Goal: Transaction & Acquisition: Purchase product/service

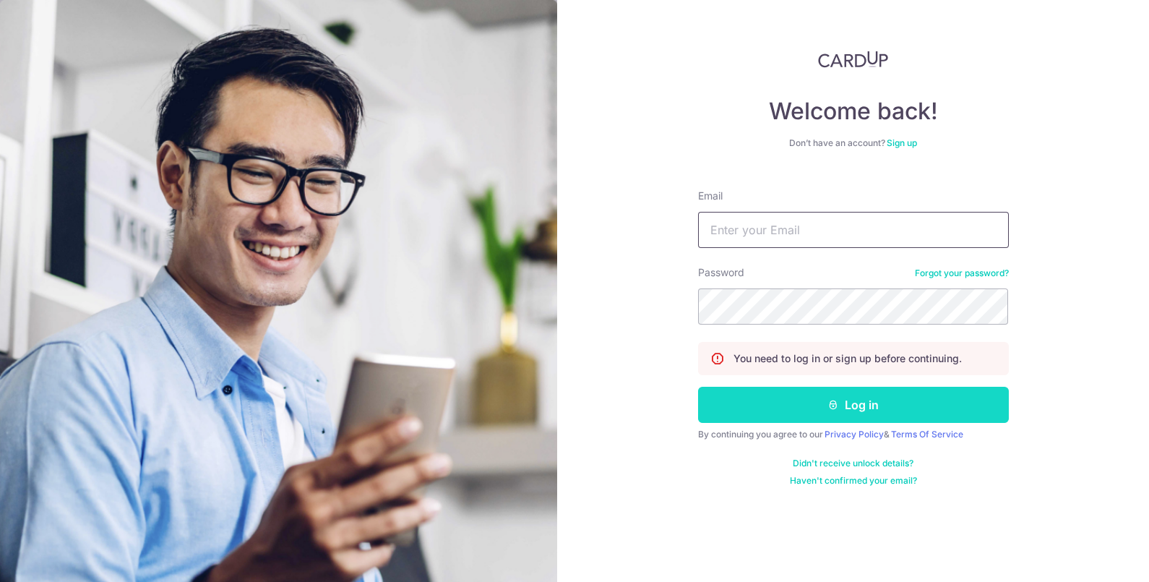
type input "weexianbin@yahoo.com.sg"
click at [841, 412] on button "Log in" at bounding box center [853, 404] width 311 height 36
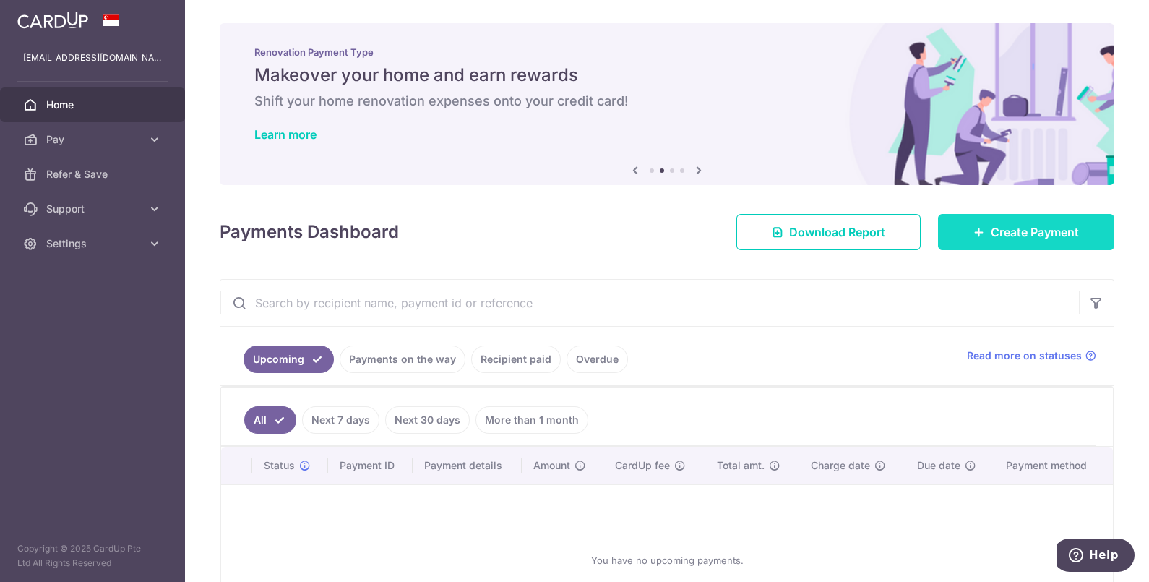
click at [974, 225] on link "Create Payment" at bounding box center [1026, 232] width 176 height 36
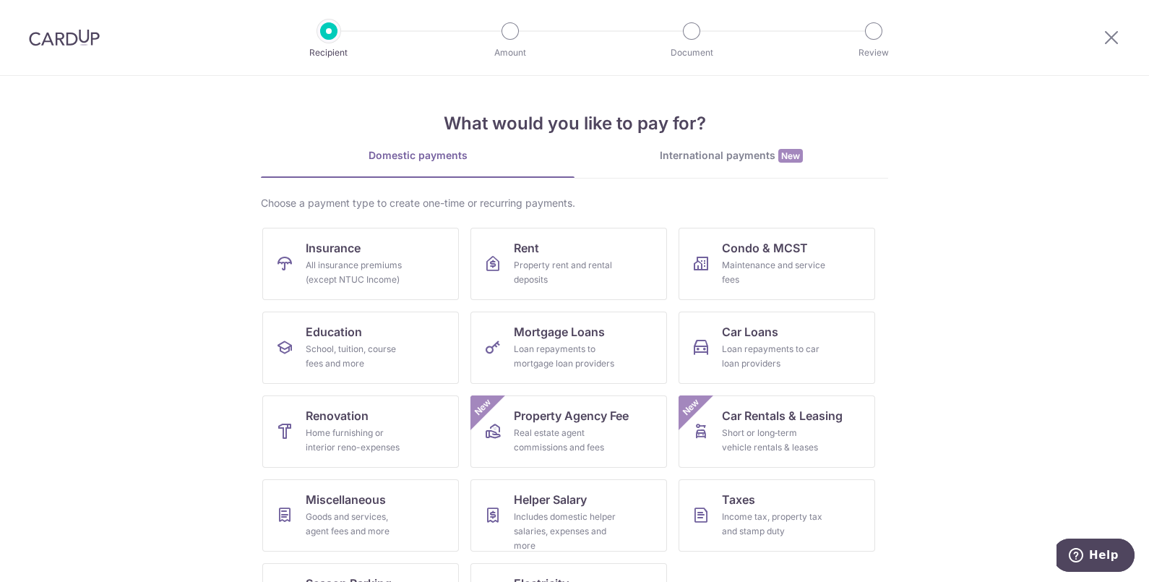
click at [179, 345] on section "What would you like to pay for? Domestic payments International payments New Ch…" at bounding box center [574, 329] width 1149 height 506
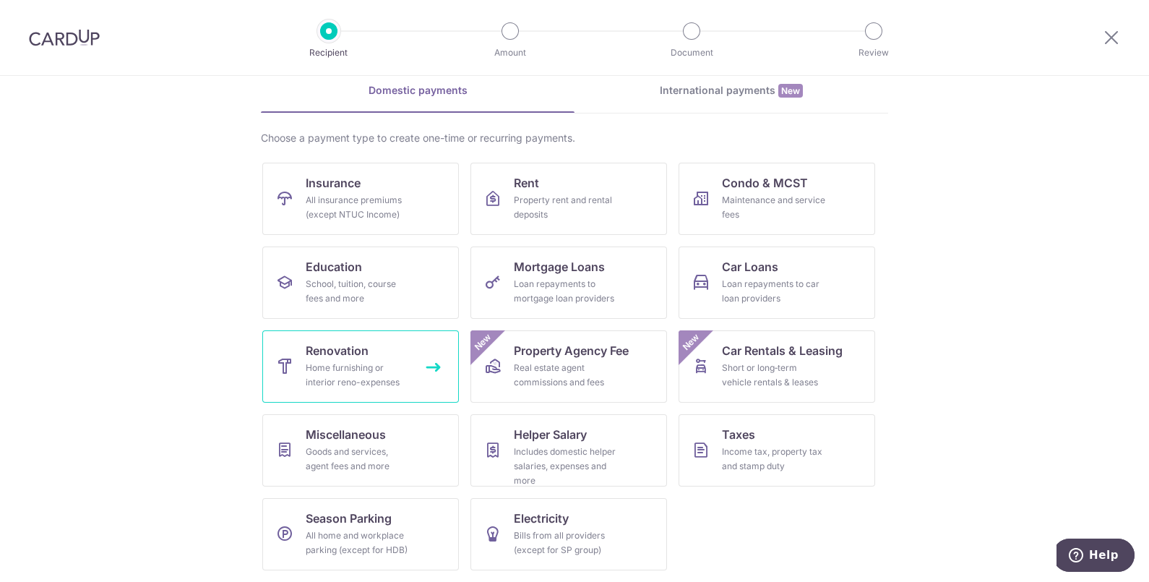
click at [386, 345] on link "Renovation Home furnishing or interior reno-expenses" at bounding box center [360, 366] width 196 height 72
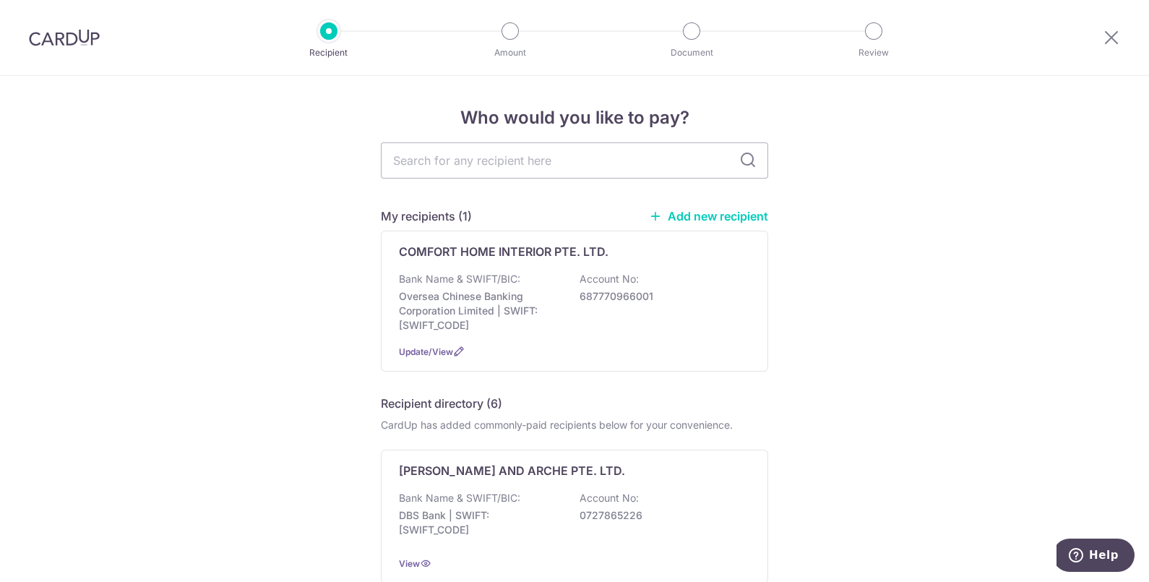
click at [475, 168] on input "text" at bounding box center [574, 160] width 387 height 36
paste input "QPR AIR-CON PTE LTD"
type input "QPR AIR-CON PTE LTD"
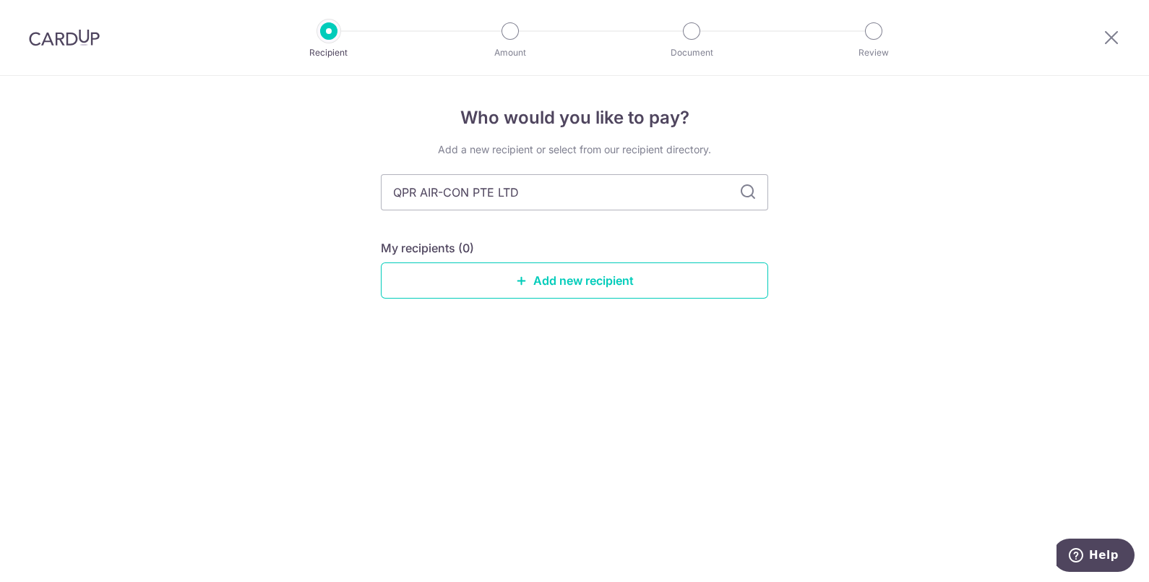
click at [574, 185] on input "QPR AIR-CON PTE LTD" at bounding box center [574, 192] width 387 height 36
type input "QPR AIR-CON PTE LTD"
click at [321, 242] on div "Who would you like to pay? Add a new recipient or select from our recipient dir…" at bounding box center [574, 329] width 1149 height 506
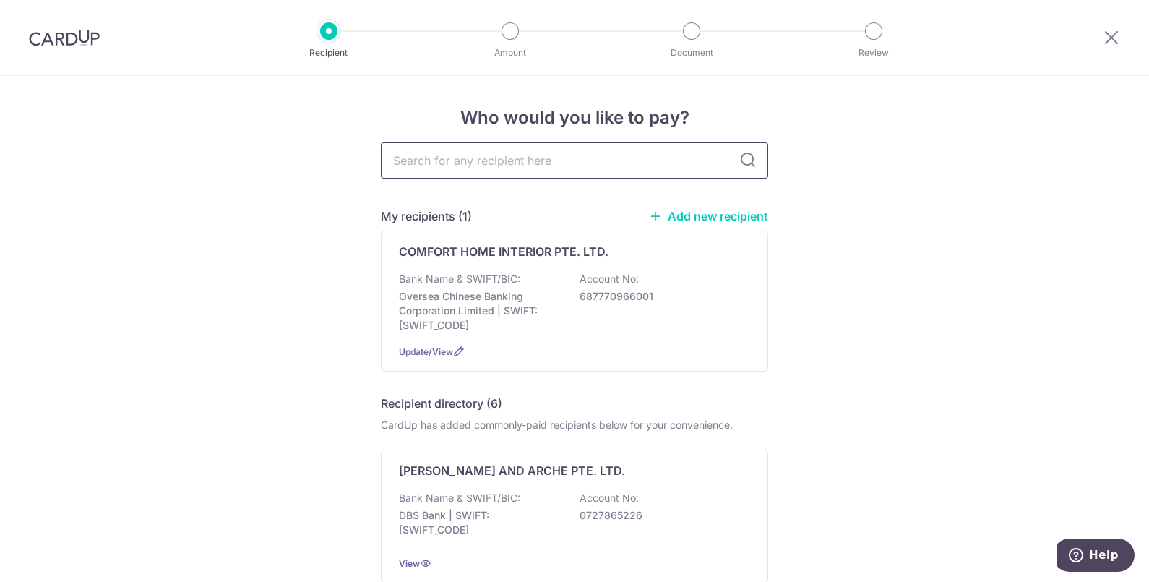
click at [601, 147] on input "text" at bounding box center [574, 160] width 387 height 36
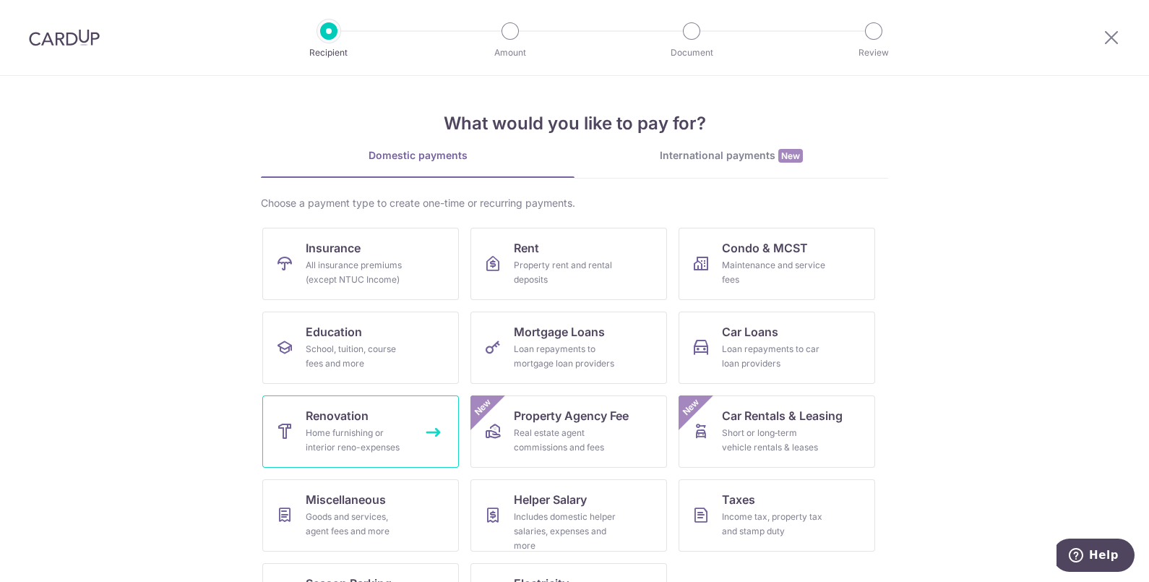
click at [401, 426] on div "Home furnishing or interior reno-expenses" at bounding box center [358, 439] width 104 height 29
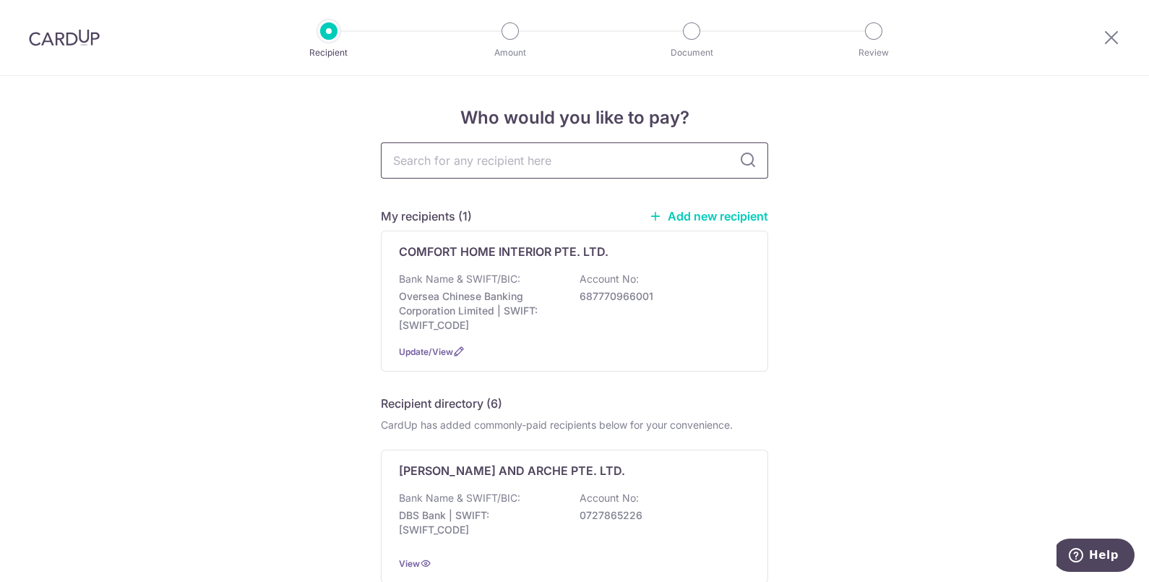
click at [553, 154] on input "text" at bounding box center [574, 160] width 387 height 36
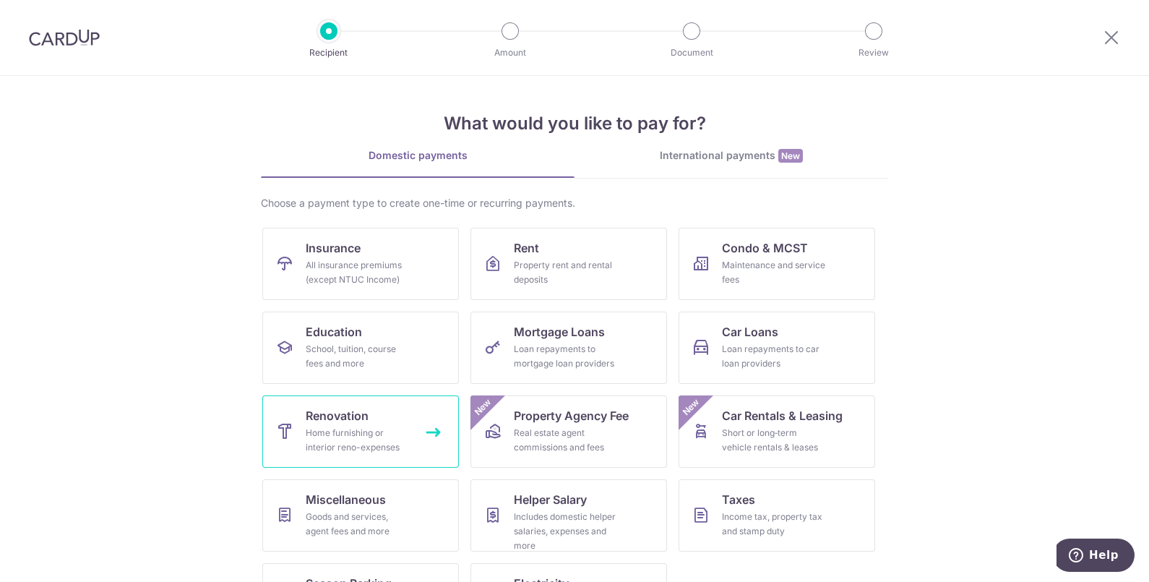
click at [392, 433] on div "Home furnishing or interior reno-expenses" at bounding box center [358, 439] width 104 height 29
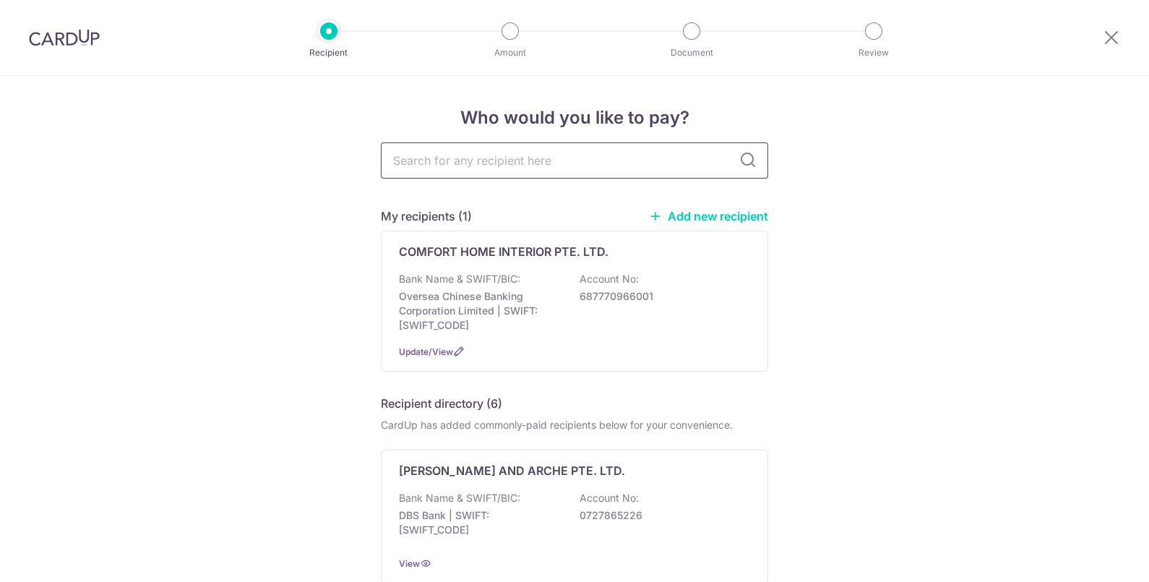
click at [574, 151] on input "text" at bounding box center [574, 160] width 387 height 36
type input "QPR AIR-CON PTE LTD"
drag, startPoint x: 864, startPoint y: 194, endPoint x: 791, endPoint y: 199, distance: 73.1
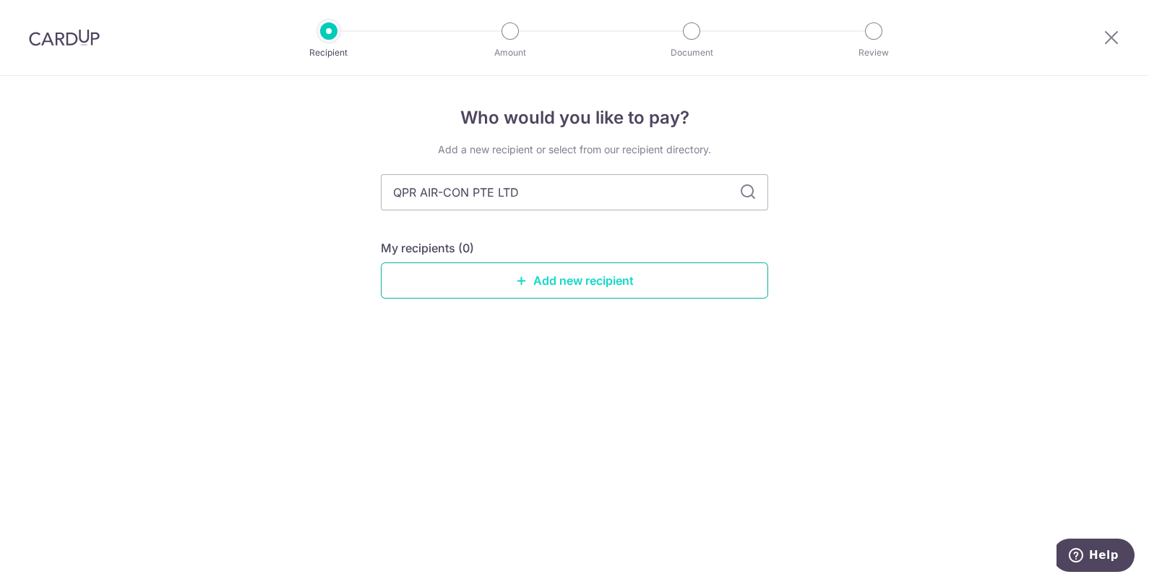
click at [544, 282] on link "Add new recipient" at bounding box center [574, 280] width 387 height 36
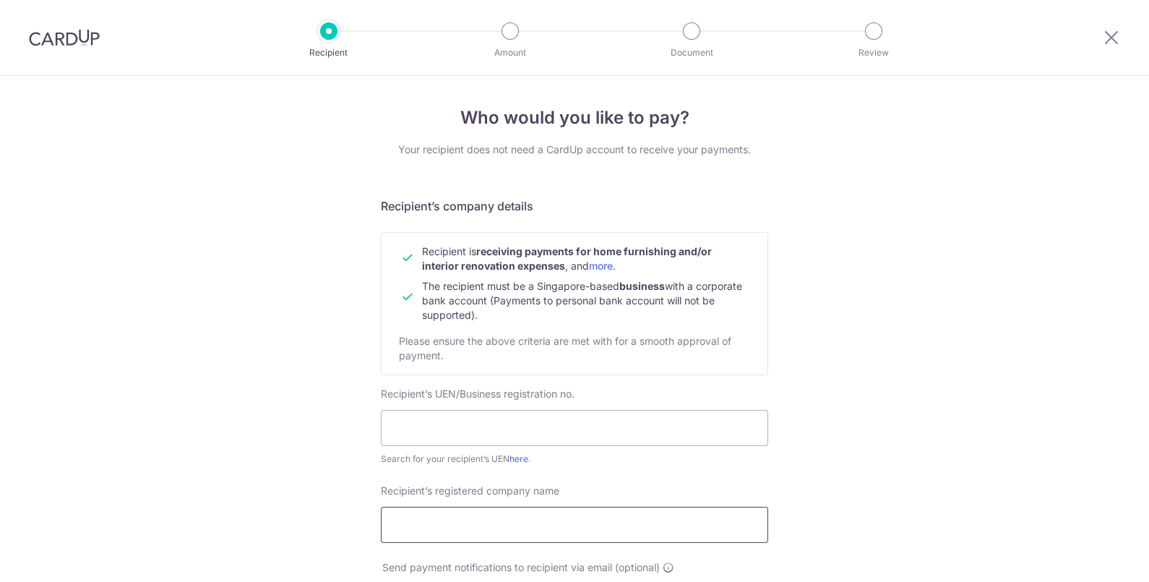
scroll to position [180, 0]
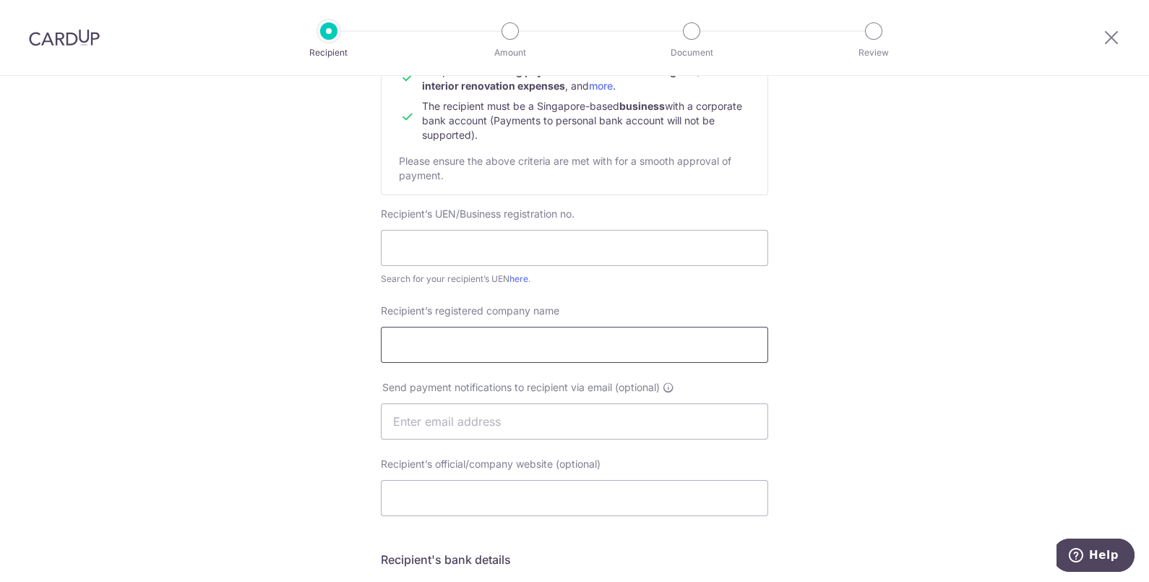
click at [545, 351] on input "Recipient’s registered company name" at bounding box center [574, 345] width 387 height 36
paste input "QPR AIR-CON PTE LTD"
type input "QPR AIR-CON PTE LTD"
click at [621, 235] on input "text" at bounding box center [574, 248] width 387 height 36
paste input "53153089B"
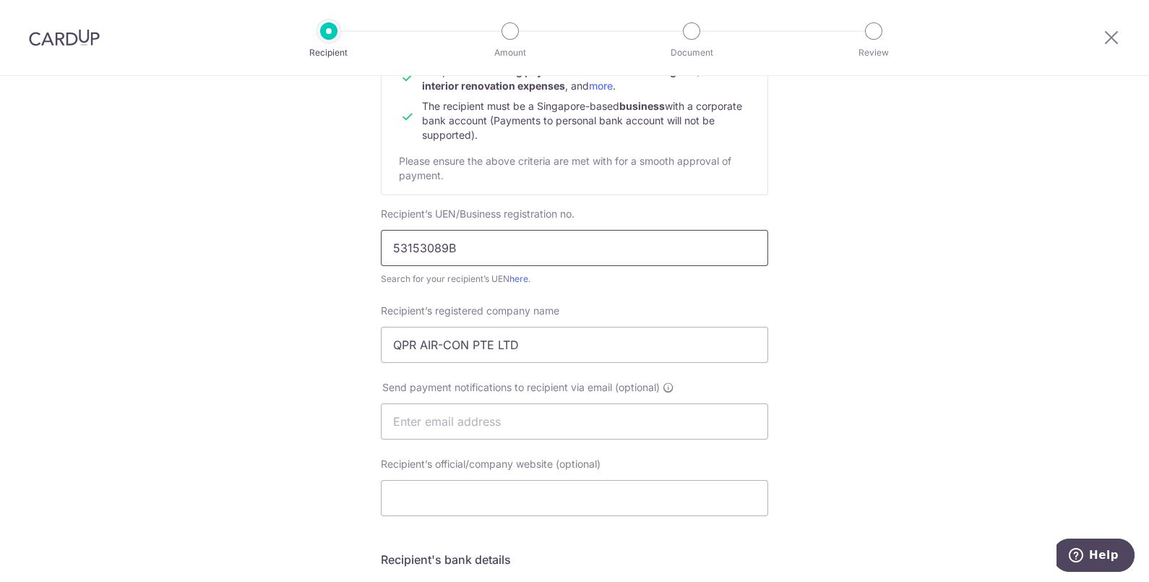
type input "53153089B"
click at [266, 238] on div "Who would you like to pay? Your recipient does not need a CardUp account to rec…" at bounding box center [574, 439] width 1149 height 1086
click at [502, 423] on input "text" at bounding box center [574, 421] width 387 height 36
click at [243, 386] on div "Who would you like to pay? Your recipient does not need a CardUp account to rec…" at bounding box center [574, 439] width 1149 height 1086
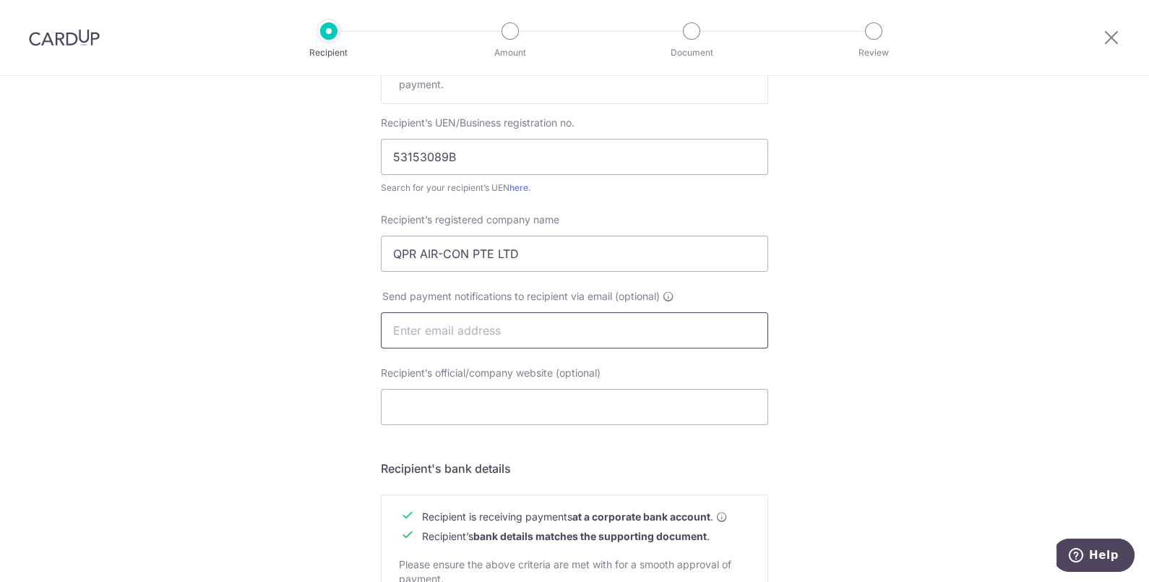
click at [543, 323] on input "text" at bounding box center [574, 330] width 387 height 36
paste input "[EMAIL_ADDRESS][DOMAIN_NAME]"
type input "[EMAIL_ADDRESS][DOMAIN_NAME]"
click at [885, 335] on div "Who would you like to pay? Your recipient does not need a CardUp account to rec…" at bounding box center [574, 348] width 1149 height 1086
click at [236, 383] on div "Who would you like to pay? Your recipient does not need a CardUp account to rec…" at bounding box center [574, 348] width 1149 height 1086
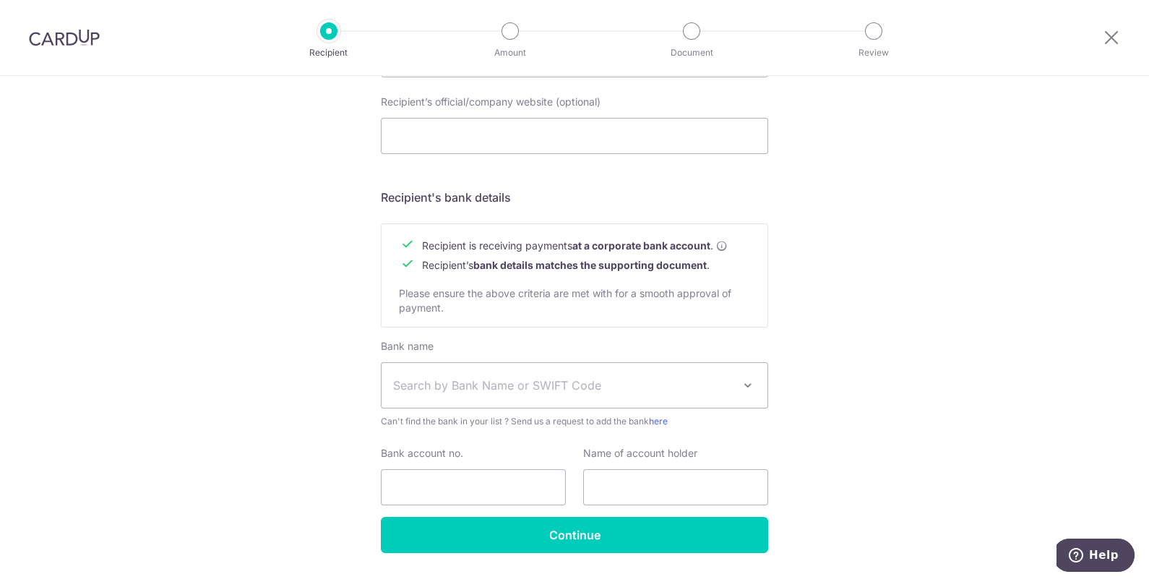
scroll to position [582, 0]
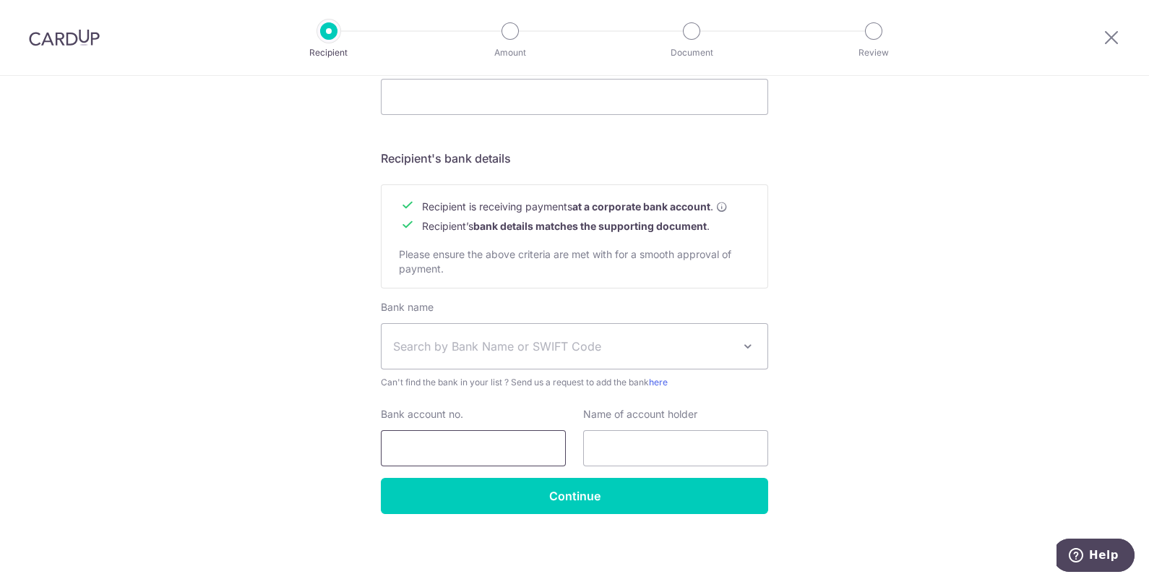
click at [468, 441] on input "Bank account no." at bounding box center [473, 448] width 185 height 36
paste input "378-302-186-0"
type input "378-302-186-0"
click at [285, 318] on div "Who would you like to pay? Your recipient does not need a CardUp account to rec…" at bounding box center [574, 38] width 1149 height 1086
click at [606, 434] on input "text" at bounding box center [675, 448] width 185 height 36
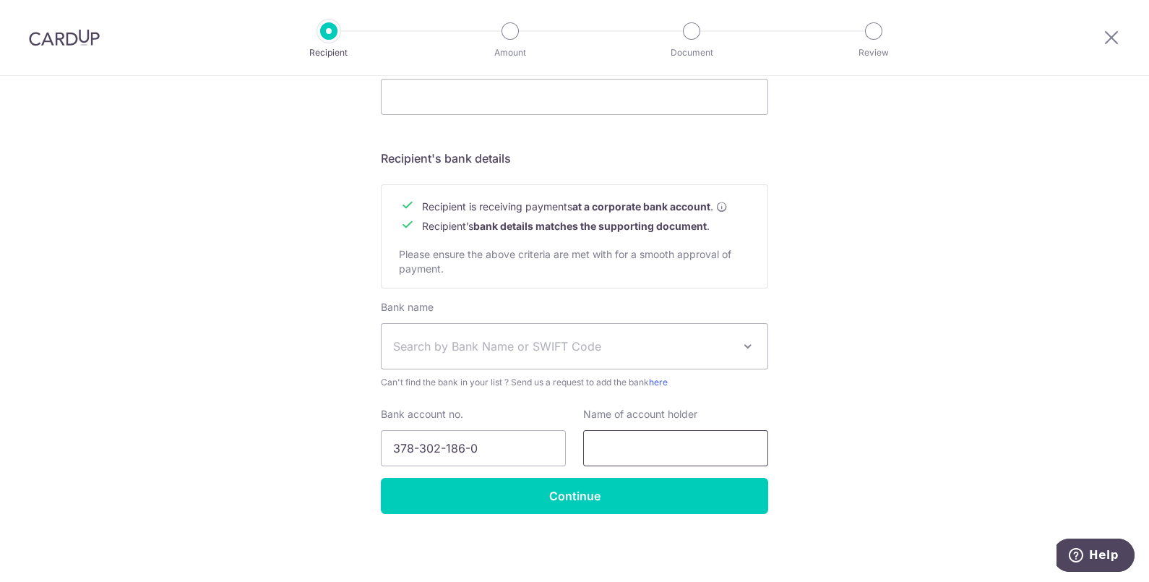
paste input "QPR AIR-CON Engineering"
type input "QPR AIR-CON Engineering"
click at [861, 443] on div "Who would you like to pay? Your recipient does not need a CardUp account to rec…" at bounding box center [574, 38] width 1149 height 1086
click at [528, 351] on span "Search by Bank Name or SWIFT Code" at bounding box center [563, 345] width 340 height 17
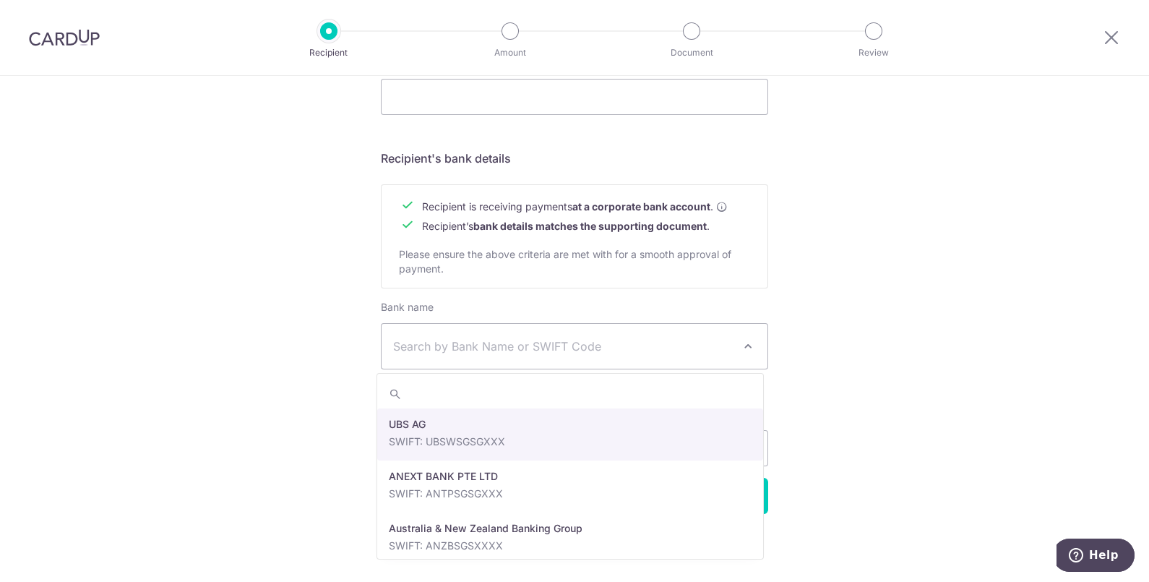
click at [323, 354] on div "Who would you like to pay? Your recipient does not need a CardUp account to rec…" at bounding box center [574, 38] width 1149 height 1086
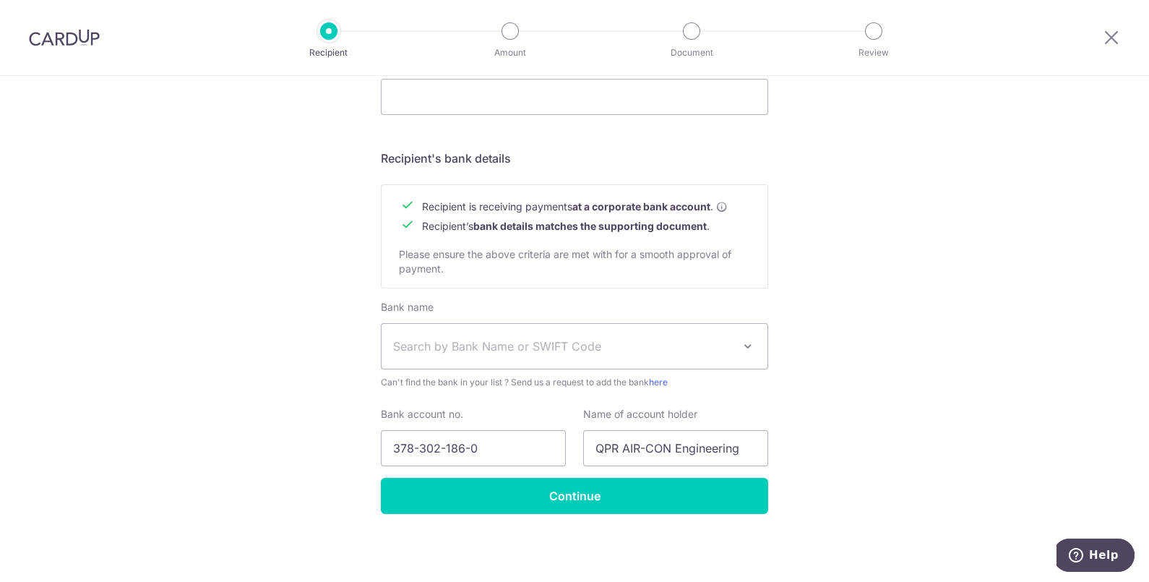
click at [459, 347] on span "Search by Bank Name or SWIFT Code" at bounding box center [563, 345] width 340 height 17
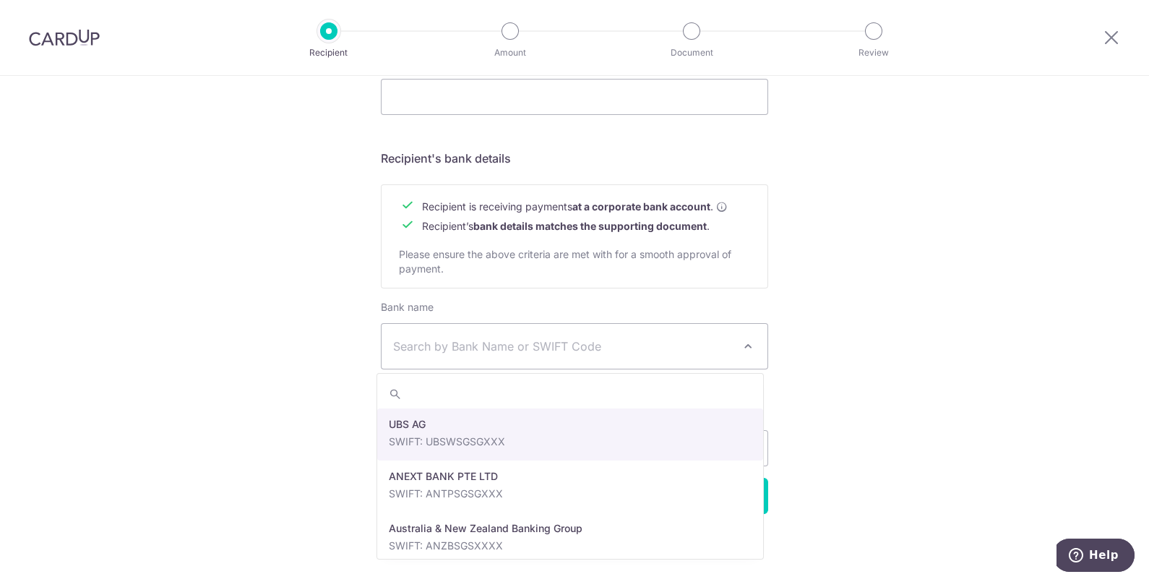
click at [327, 352] on div "Who would you like to pay? Your recipient does not need a CardUp account to rec…" at bounding box center [574, 38] width 1149 height 1086
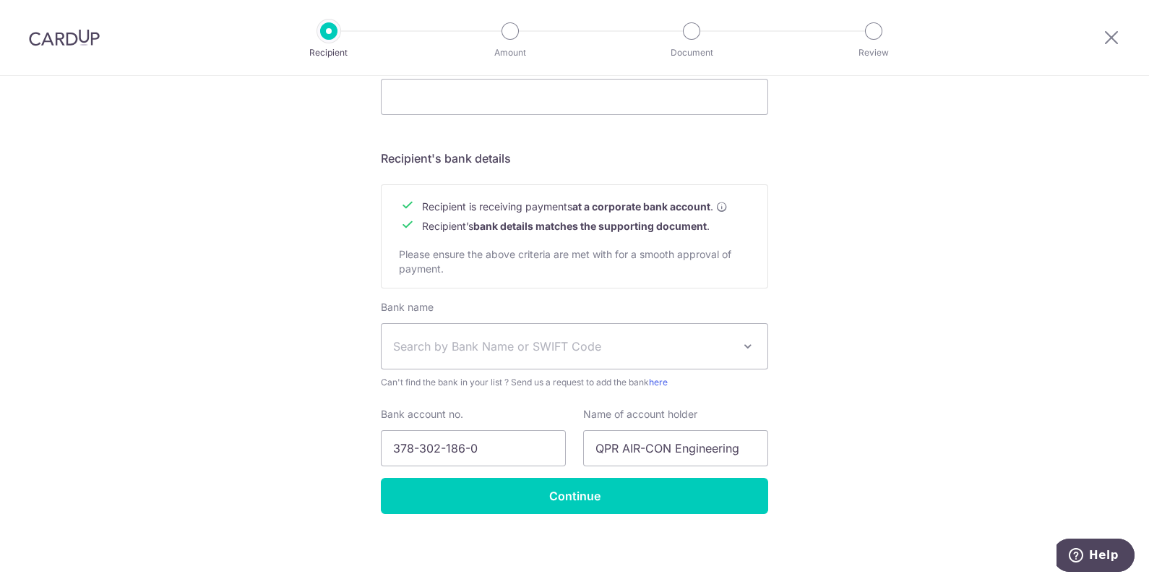
click at [291, 371] on div "Who would you like to pay? Your recipient does not need a CardUp account to rec…" at bounding box center [574, 38] width 1149 height 1086
click at [320, 384] on div "Who would you like to pay? Your recipient does not need a CardUp account to rec…" at bounding box center [574, 38] width 1149 height 1086
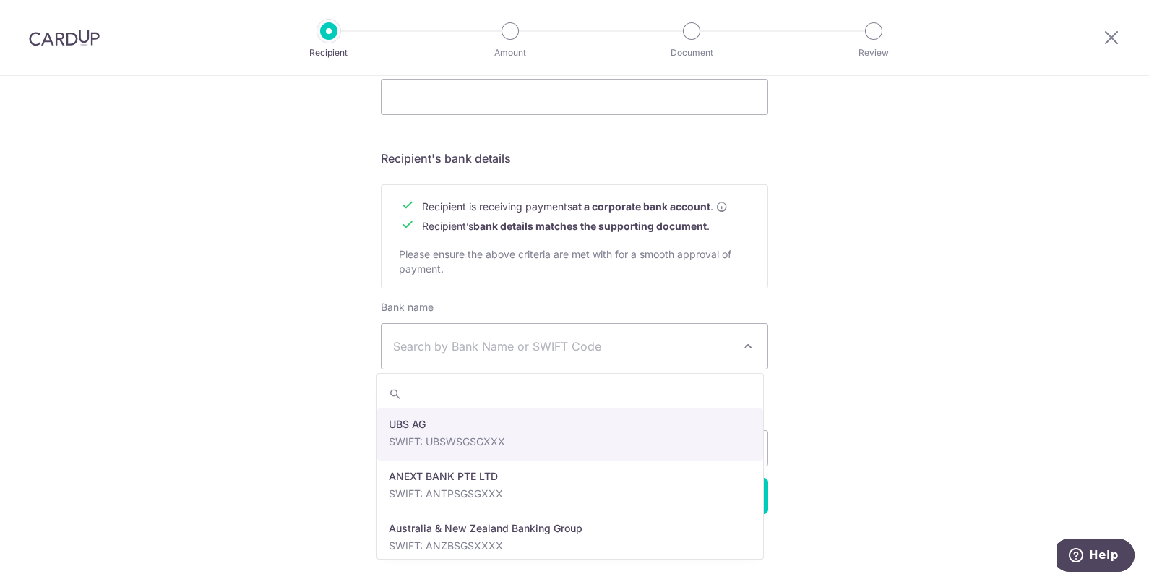
click at [506, 337] on span "Search by Bank Name or SWIFT Code" at bounding box center [563, 345] width 340 height 17
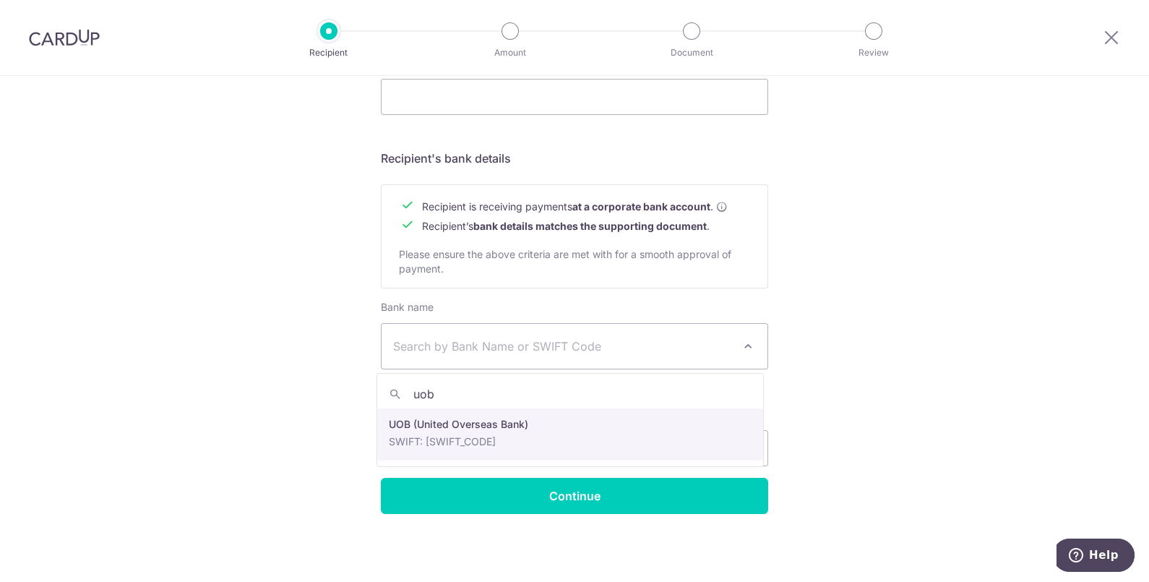
type input "uob"
select select "18"
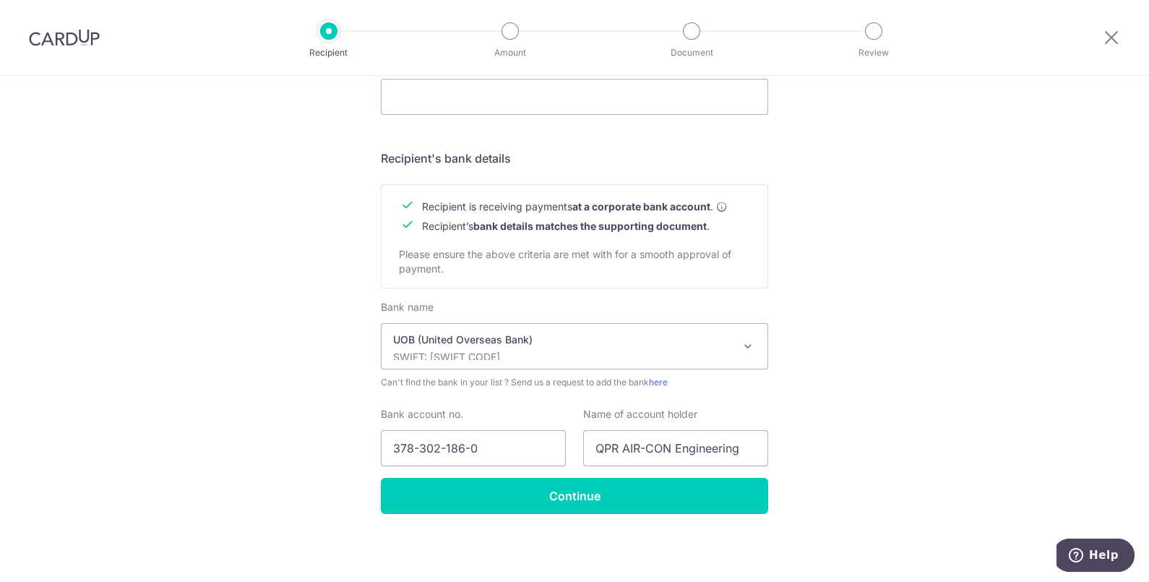
click at [273, 411] on div "Who would you like to pay? Your recipient does not need a CardUp account to rec…" at bounding box center [574, 38] width 1149 height 1086
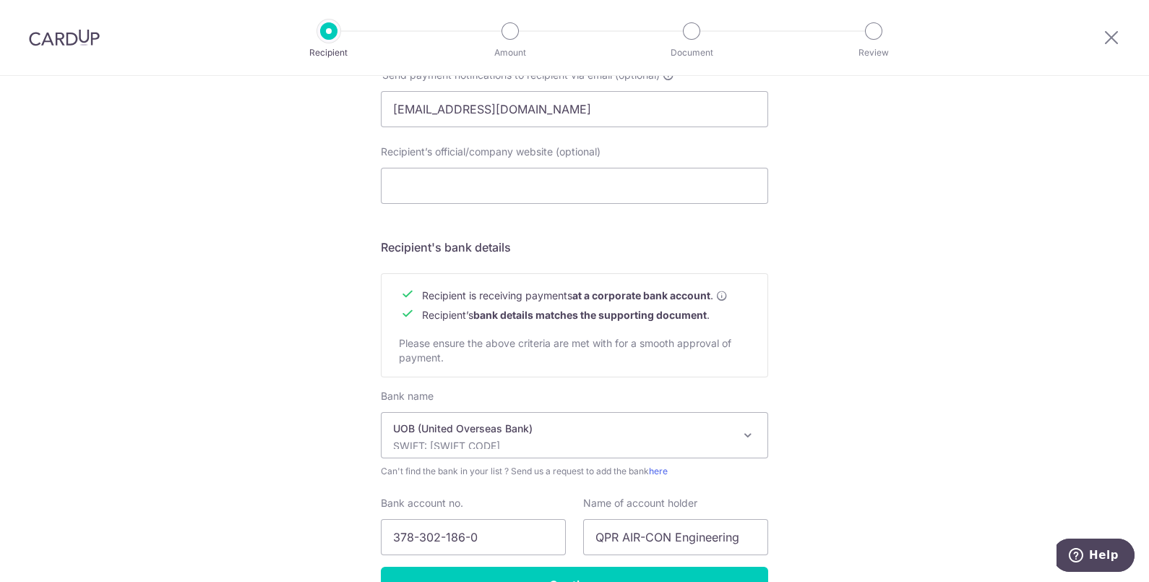
scroll to position [402, 0]
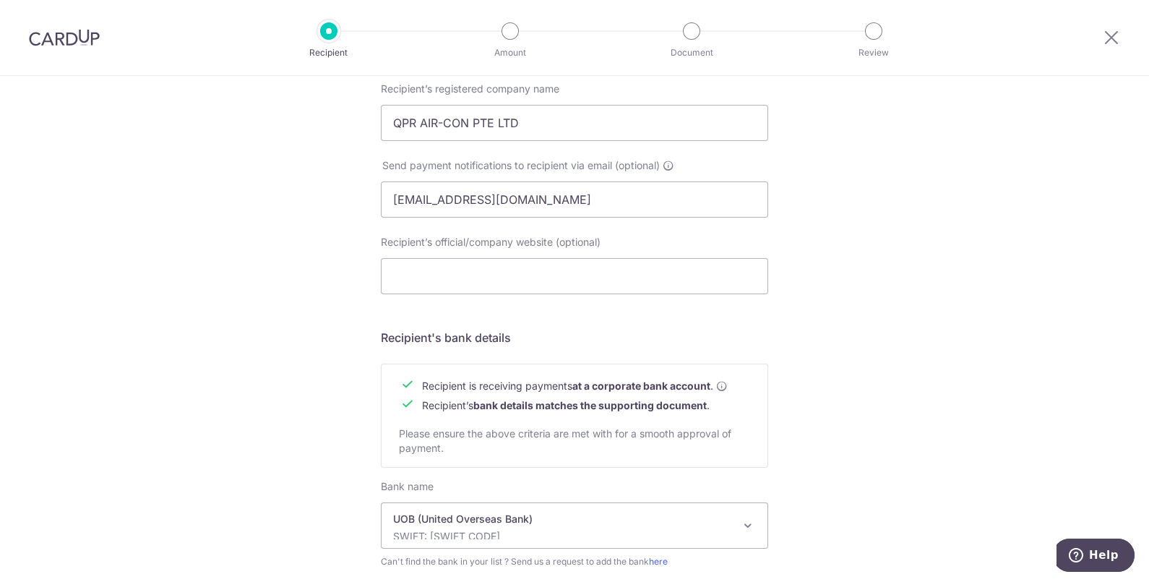
click at [223, 290] on div "Who would you like to pay? Your recipient does not need a CardUp account to rec…" at bounding box center [574, 217] width 1149 height 1086
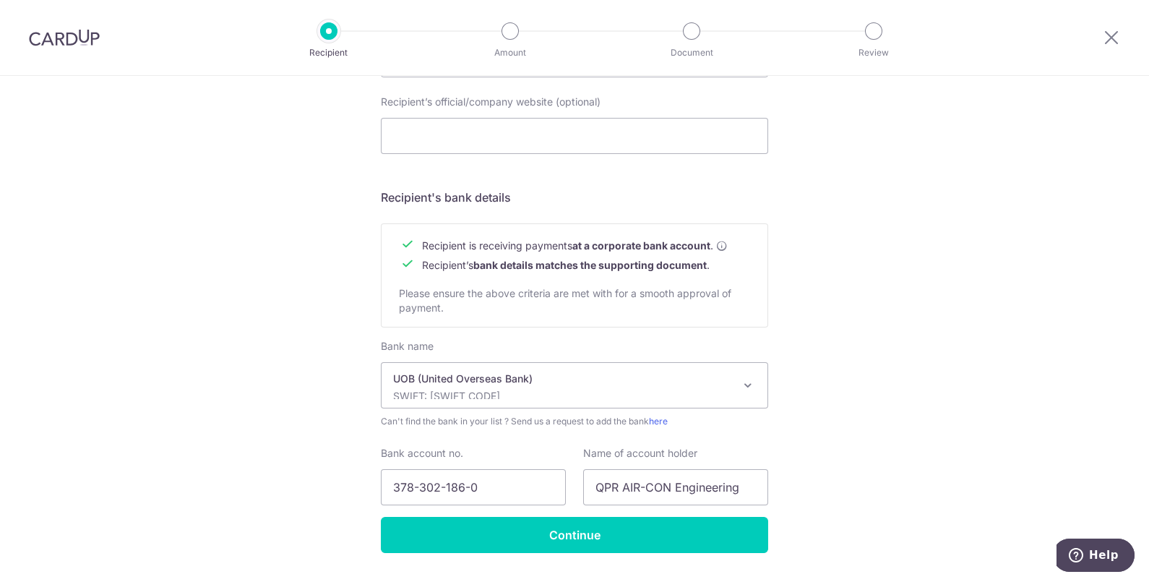
scroll to position [582, 0]
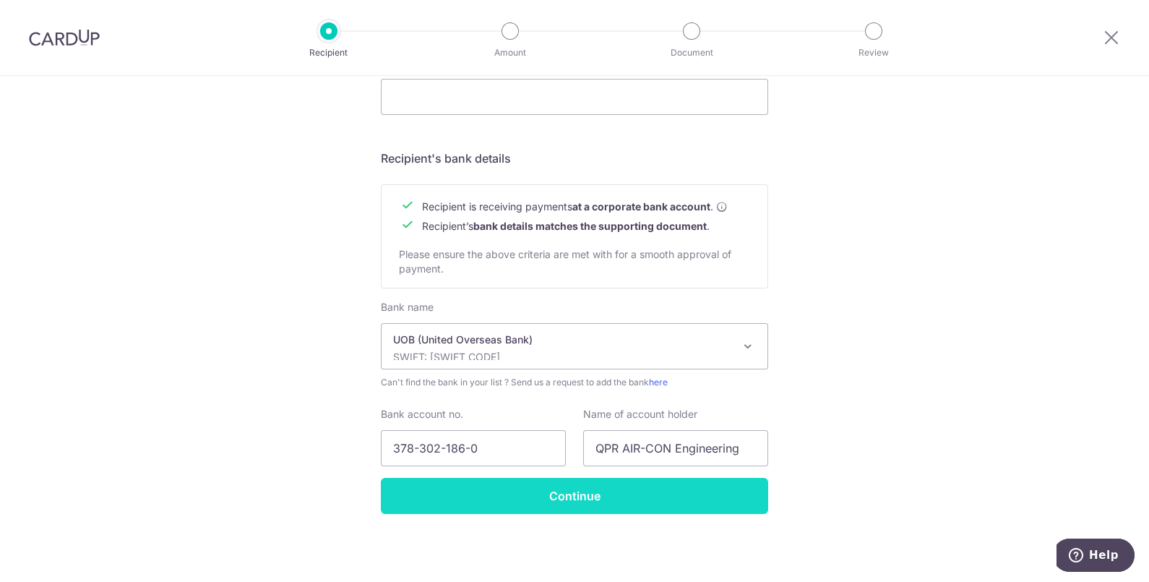
click at [598, 494] on input "Continue" at bounding box center [574, 496] width 387 height 36
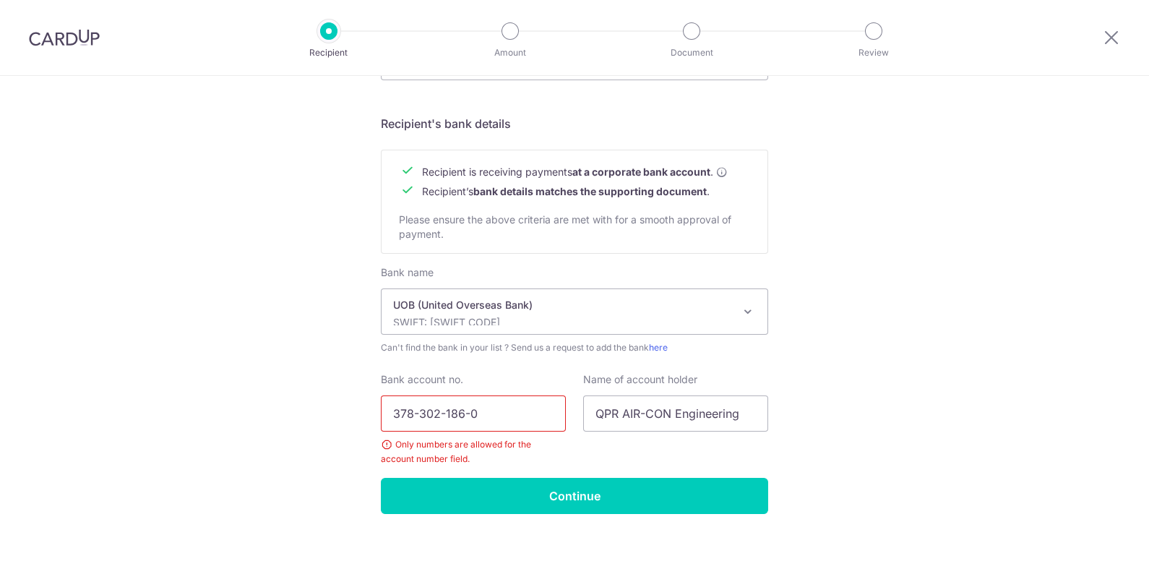
click at [495, 405] on input "378-302-186-0" at bounding box center [473, 413] width 185 height 36
click at [466, 412] on input "378-302-186-0" at bounding box center [473, 413] width 185 height 36
click at [444, 415] on input "[PHONE_NUMBER]" at bounding box center [473, 413] width 185 height 36
click at [441, 417] on input "[PHONE_NUMBER]" at bounding box center [473, 413] width 185 height 36
click at [413, 412] on input "378-3021860" at bounding box center [473, 413] width 185 height 36
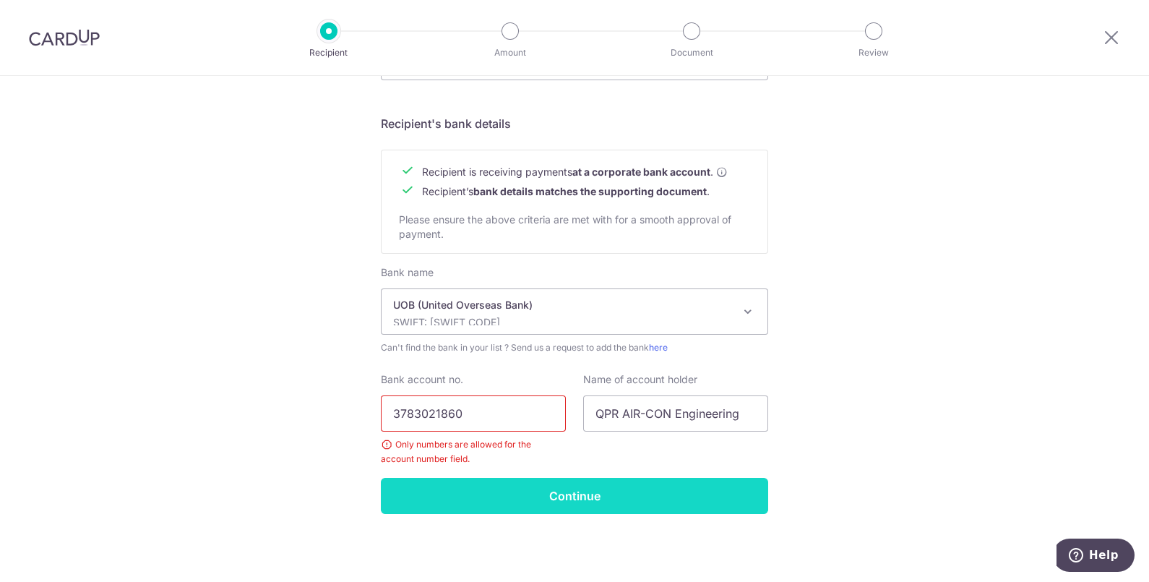
type input "3783021860"
click at [496, 486] on input "Continue" at bounding box center [574, 496] width 387 height 36
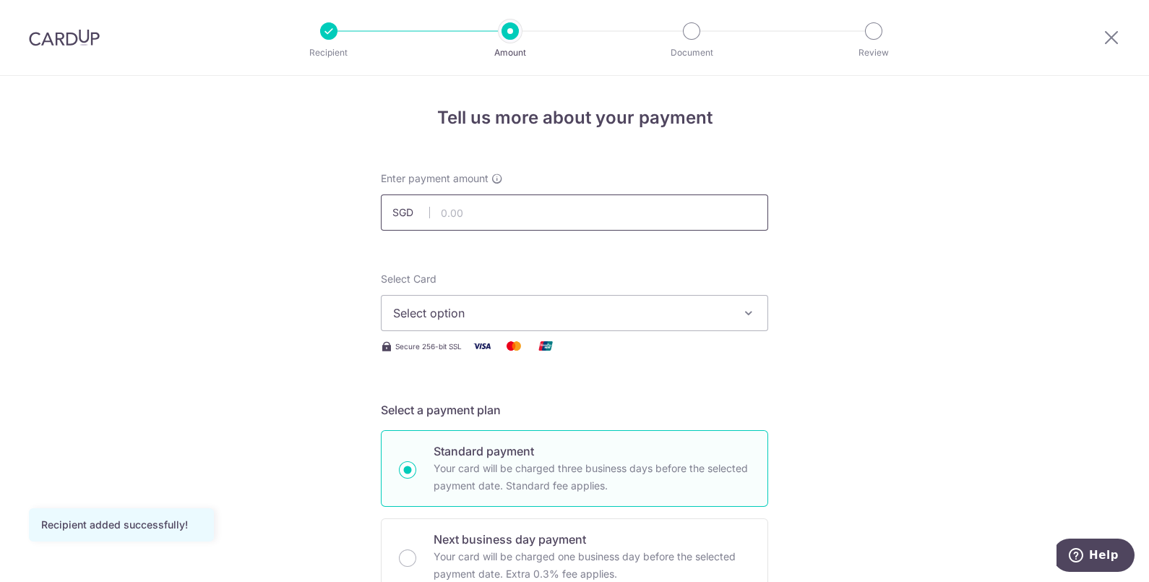
click at [515, 206] on input "text" at bounding box center [574, 212] width 387 height 36
type input "5,690.00"
click at [535, 296] on button "Select option" at bounding box center [574, 313] width 387 height 36
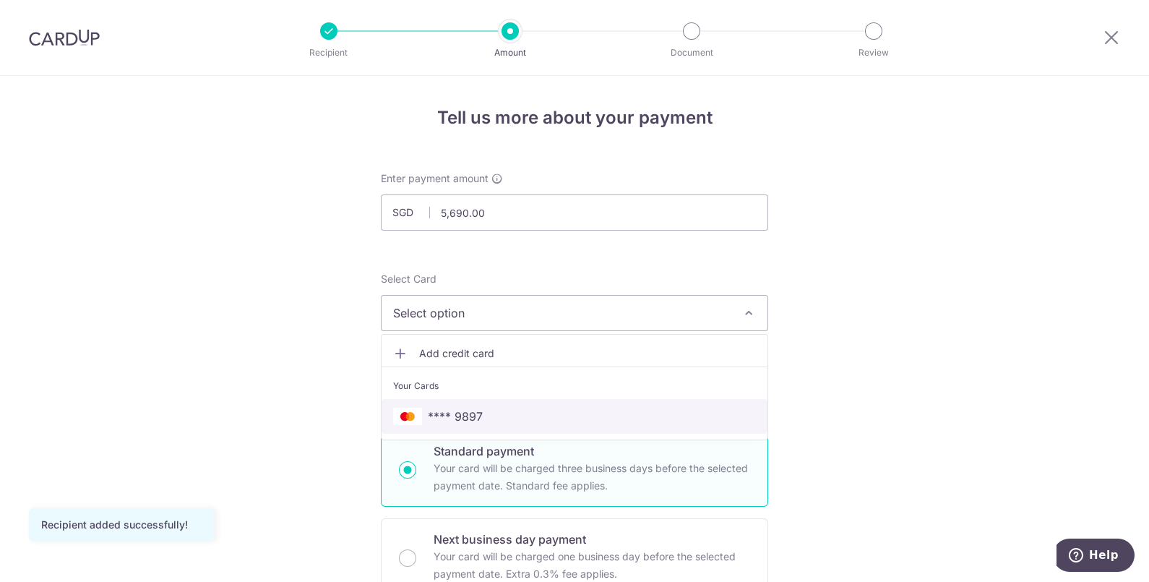
click at [481, 420] on span "**** 9897" at bounding box center [574, 415] width 363 height 17
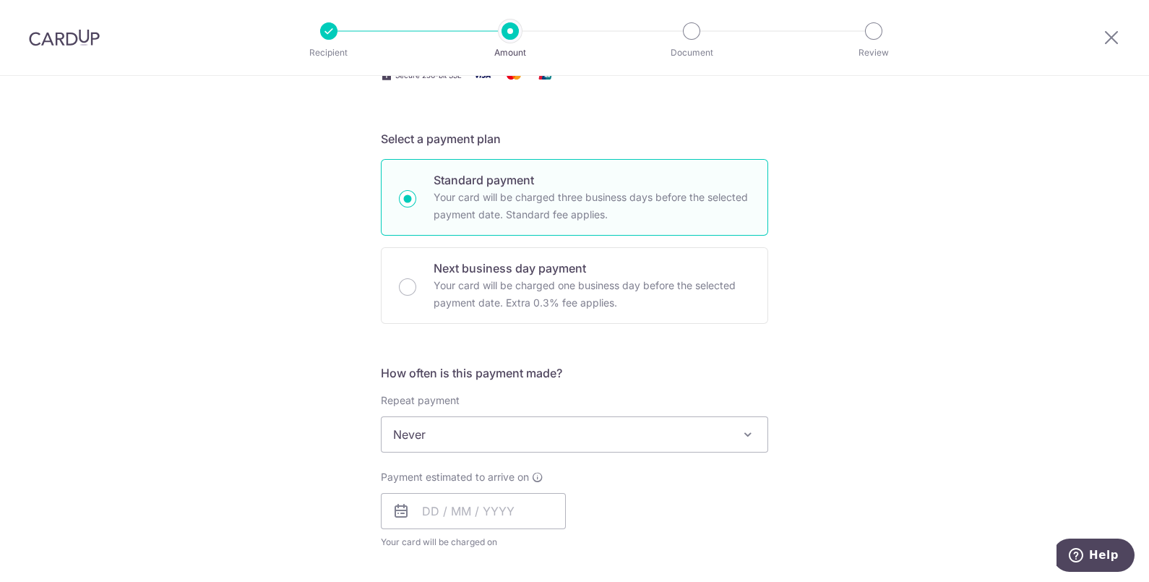
click at [295, 316] on div "Tell us more about your payment Enter payment amount SGD 5,690.00 5690.00 Recip…" at bounding box center [574, 507] width 1149 height 1404
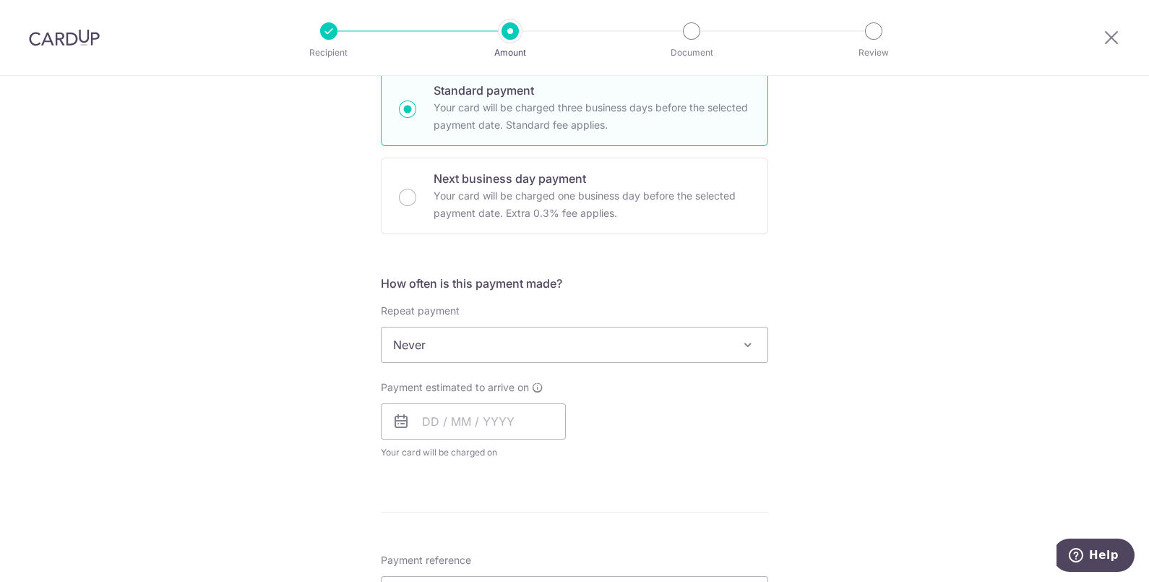
click at [675, 346] on span "Never" at bounding box center [574, 344] width 386 height 35
click at [319, 391] on div "Tell us more about your payment Enter payment amount SGD 5,690.00 5690.00 Recip…" at bounding box center [574, 417] width 1149 height 1404
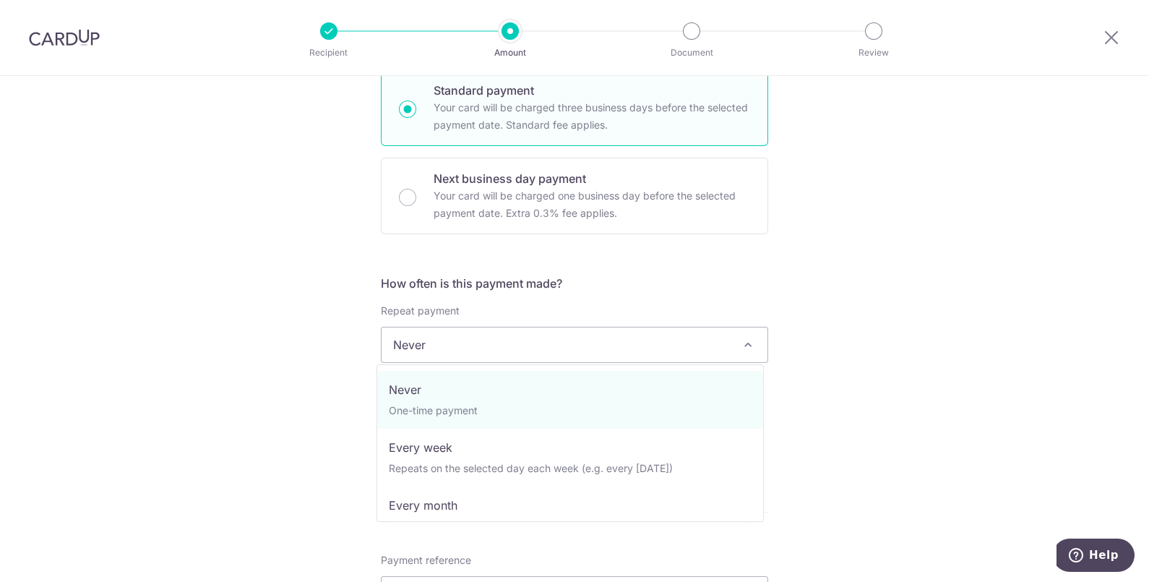
click at [505, 340] on span "Never" at bounding box center [574, 344] width 386 height 35
click at [321, 394] on div "Tell us more about your payment Enter payment amount SGD 5,690.00 5690.00 Recip…" at bounding box center [574, 417] width 1149 height 1404
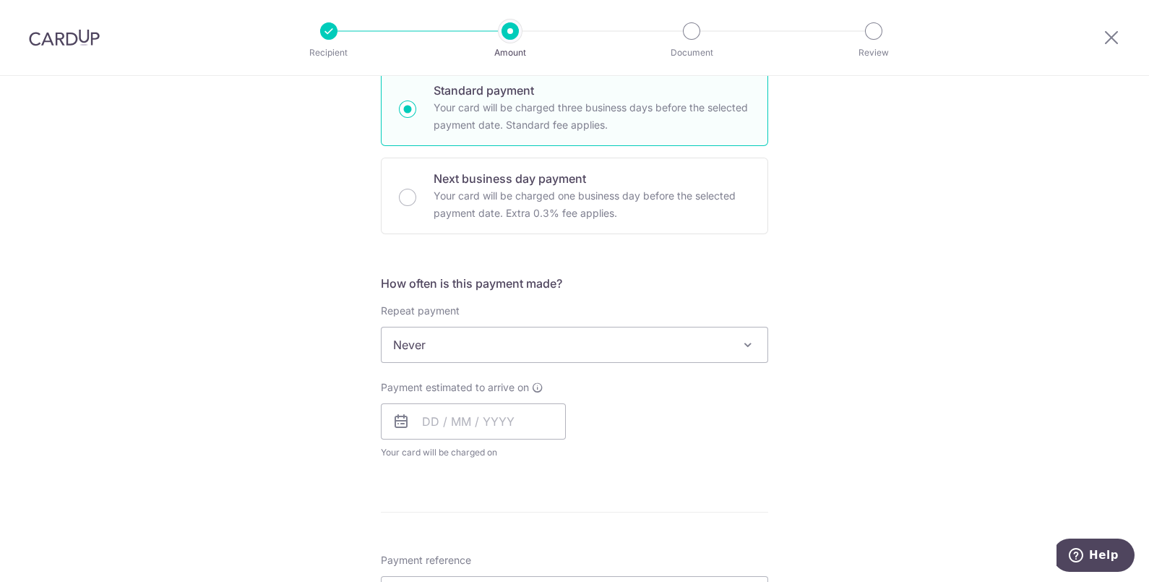
scroll to position [452, 0]
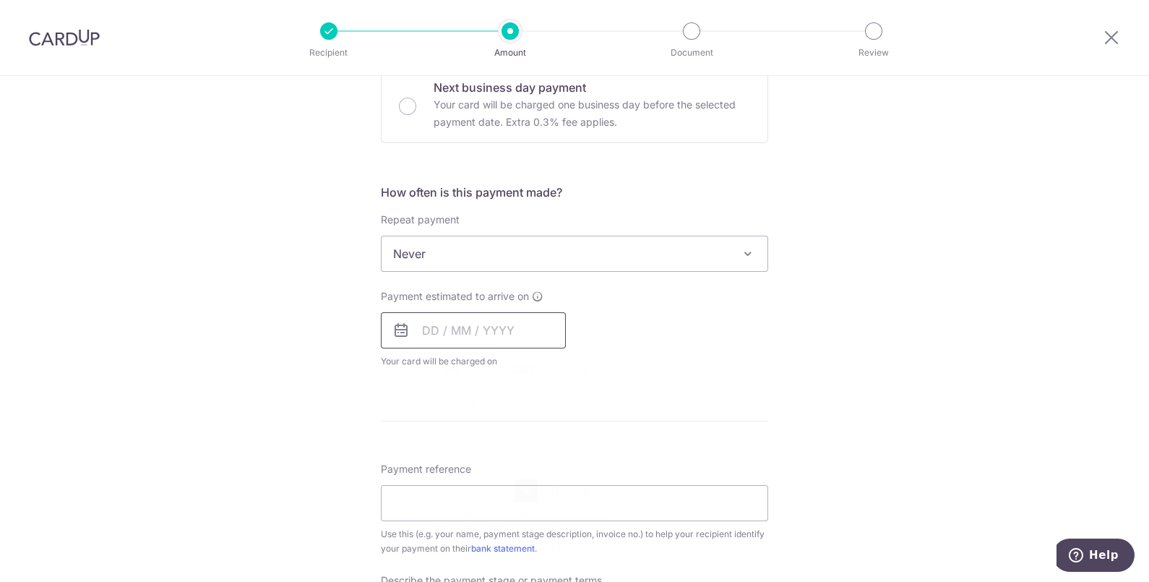
click at [459, 334] on input "text" at bounding box center [473, 330] width 185 height 36
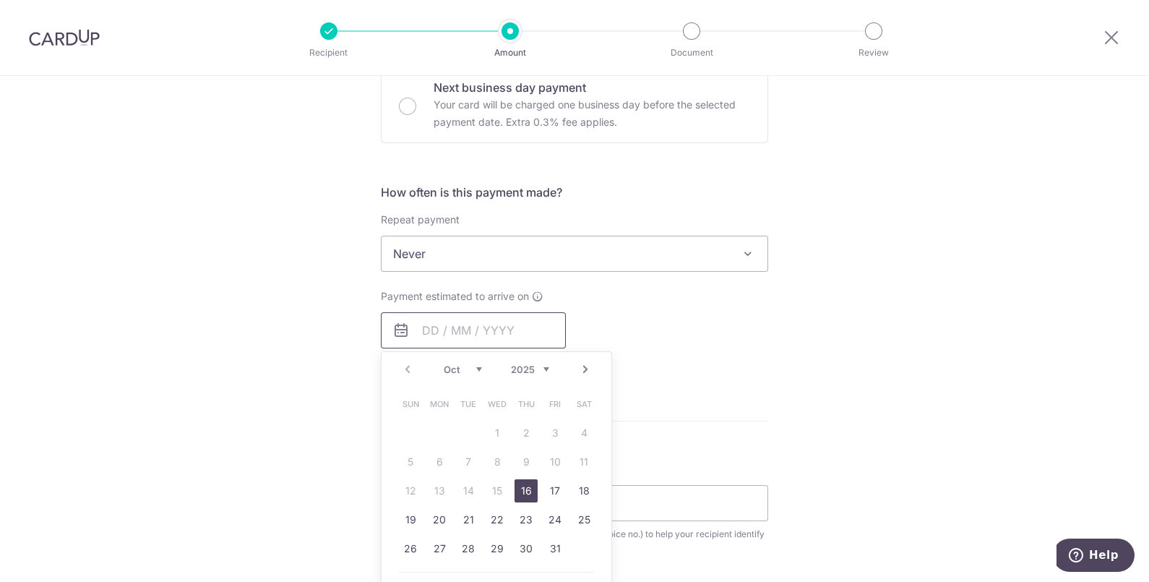
click at [461, 329] on input "text" at bounding box center [473, 330] width 185 height 36
click at [516, 491] on link "16" at bounding box center [525, 490] width 23 height 23
type input "16/10/2025"
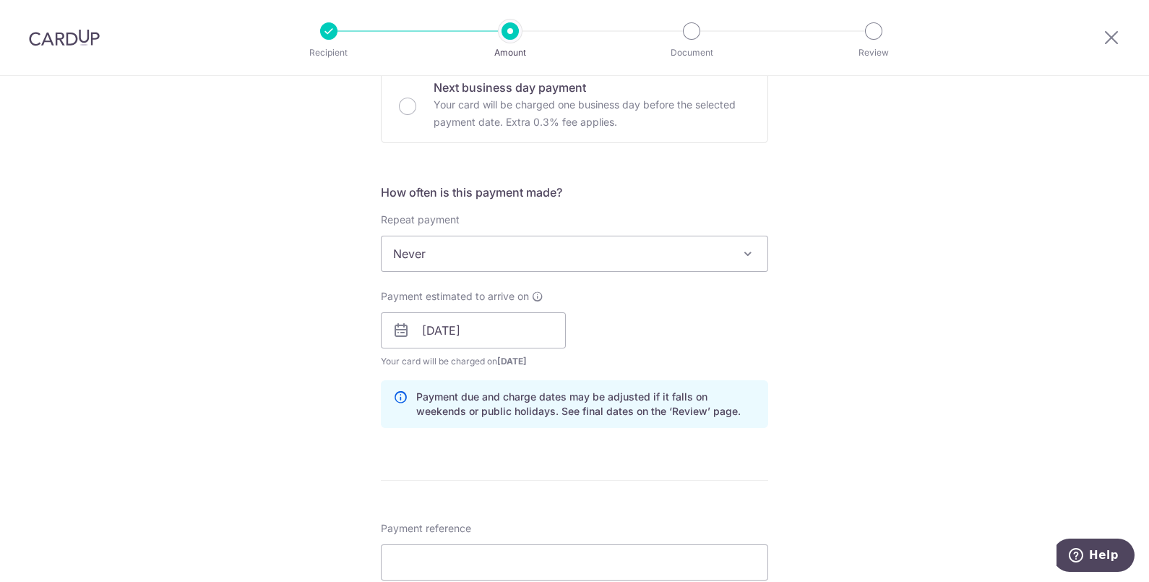
click at [816, 408] on div "Tell us more about your payment Enter payment amount SGD 5,690.00 5690.00 Recip…" at bounding box center [574, 355] width 1149 height 1463
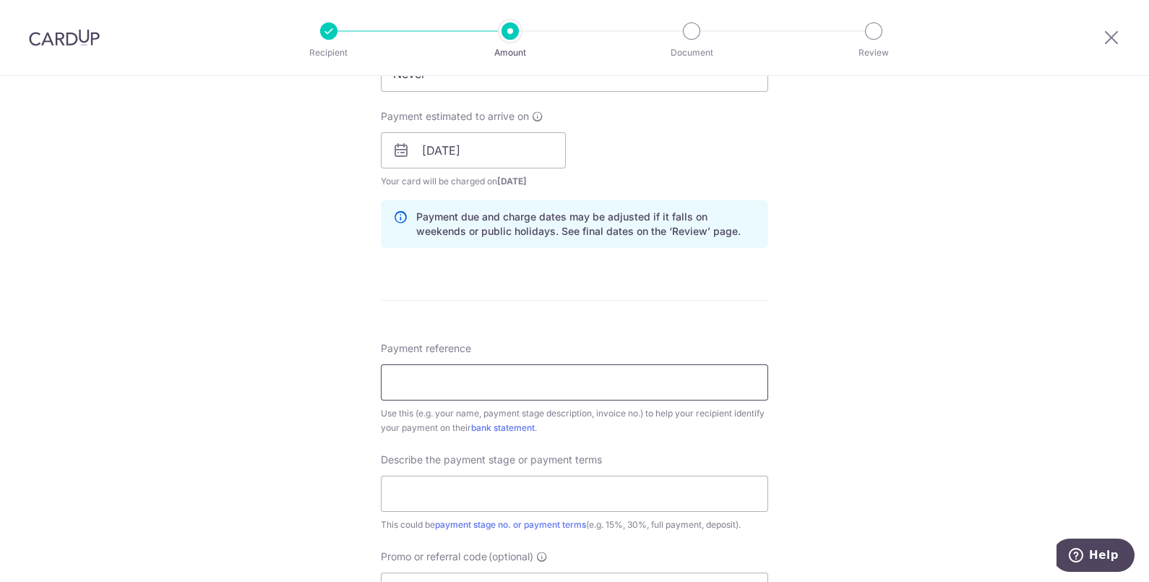
click at [531, 379] on input "Payment reference" at bounding box center [574, 382] width 387 height 36
paste input "Q5475/25R1"
type input "Q5475/25R1"
click at [318, 376] on div "Tell us more about your payment Enter payment amount SGD 5,690.00 5690.00 Recip…" at bounding box center [574, 175] width 1149 height 1463
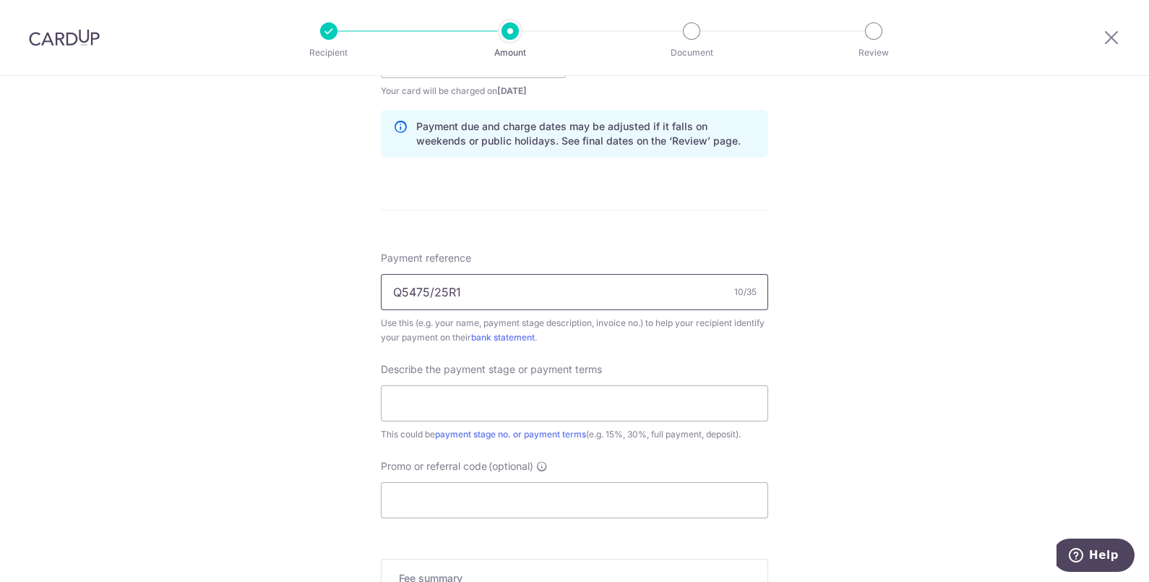
click at [585, 280] on input "Q5475/25R1" at bounding box center [574, 292] width 387 height 36
click at [267, 379] on div "Tell us more about your payment Enter payment amount SGD 5,690.00 5690.00 Recip…" at bounding box center [574, 85] width 1149 height 1463
click at [423, 397] on input "text" at bounding box center [574, 403] width 387 height 36
type input "FULL PAYMENT"
click at [277, 353] on div "Tell us more about your payment Enter payment amount SGD 5,690.00 5690.00 Recip…" at bounding box center [574, 85] width 1149 height 1463
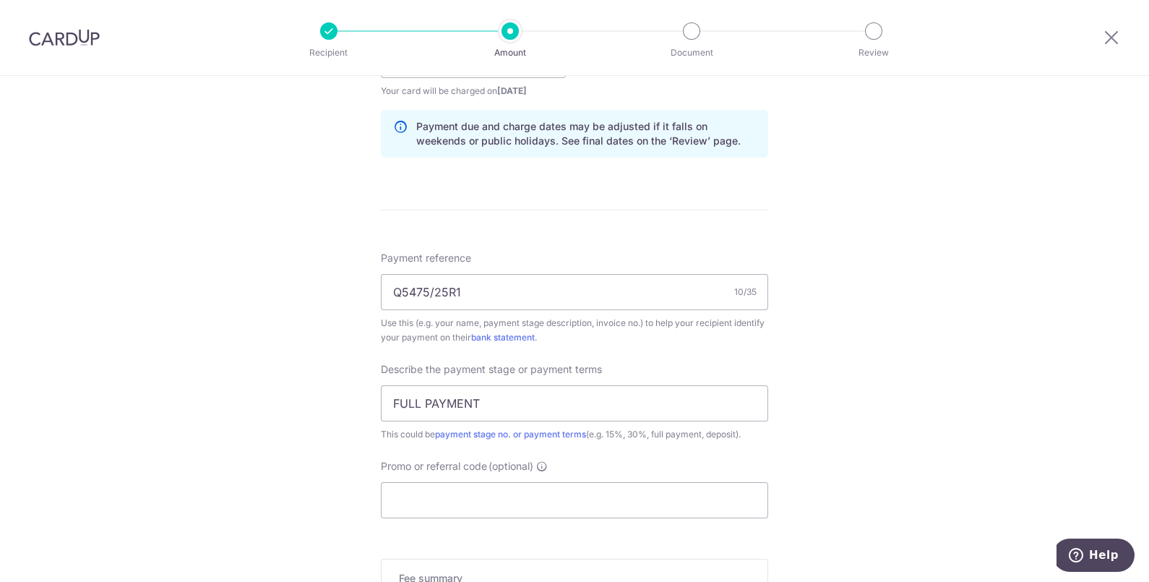
scroll to position [903, 0]
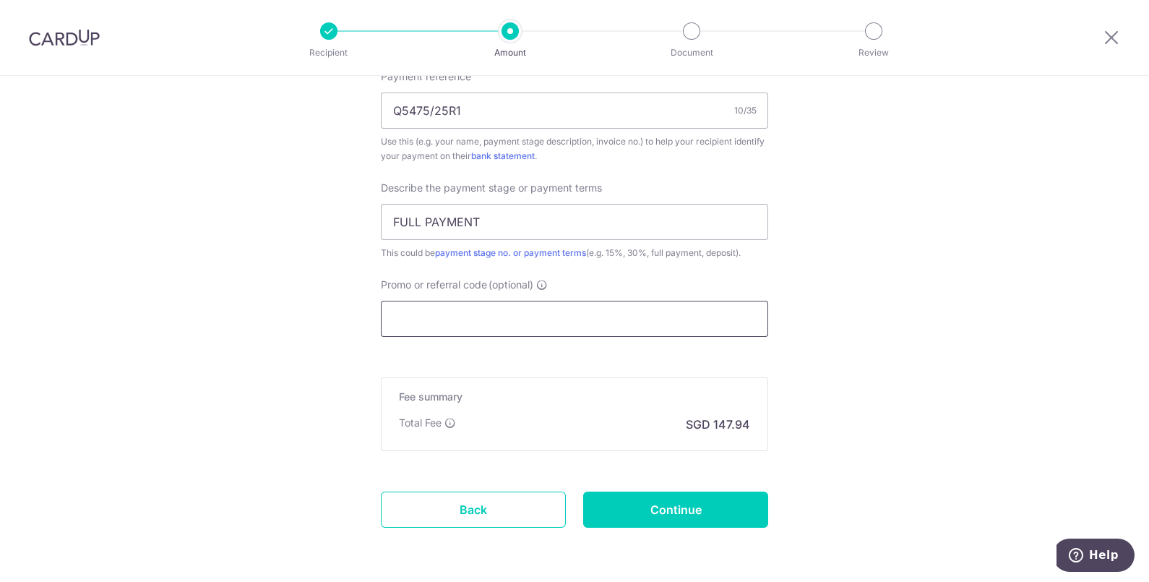
click at [524, 321] on input "Promo or referral code (optional)" at bounding box center [574, 319] width 387 height 36
paste input "OFF225"
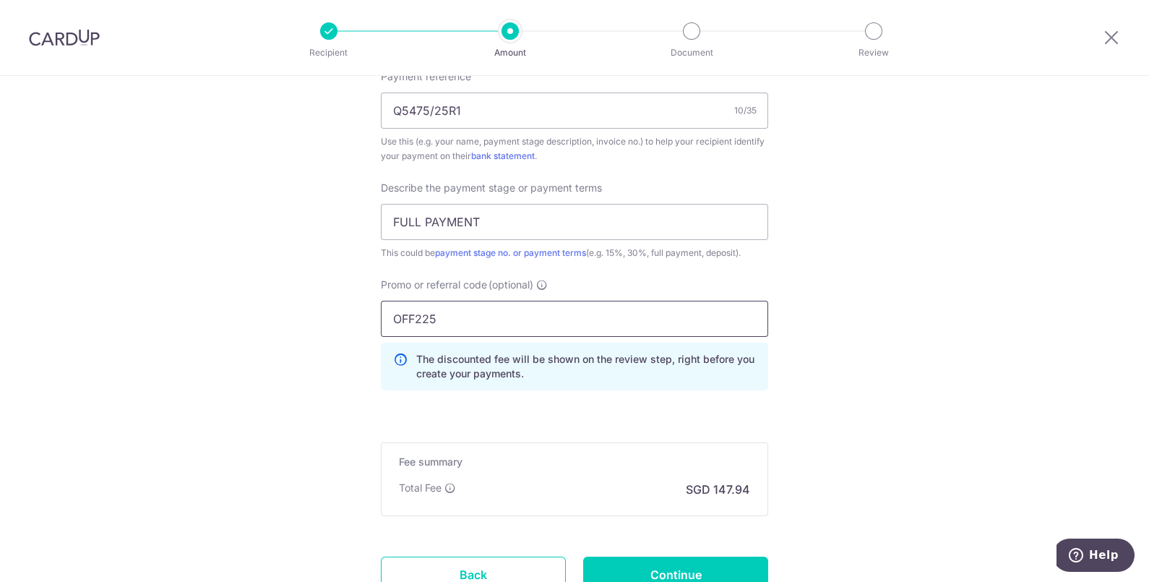
type input "OFF225"
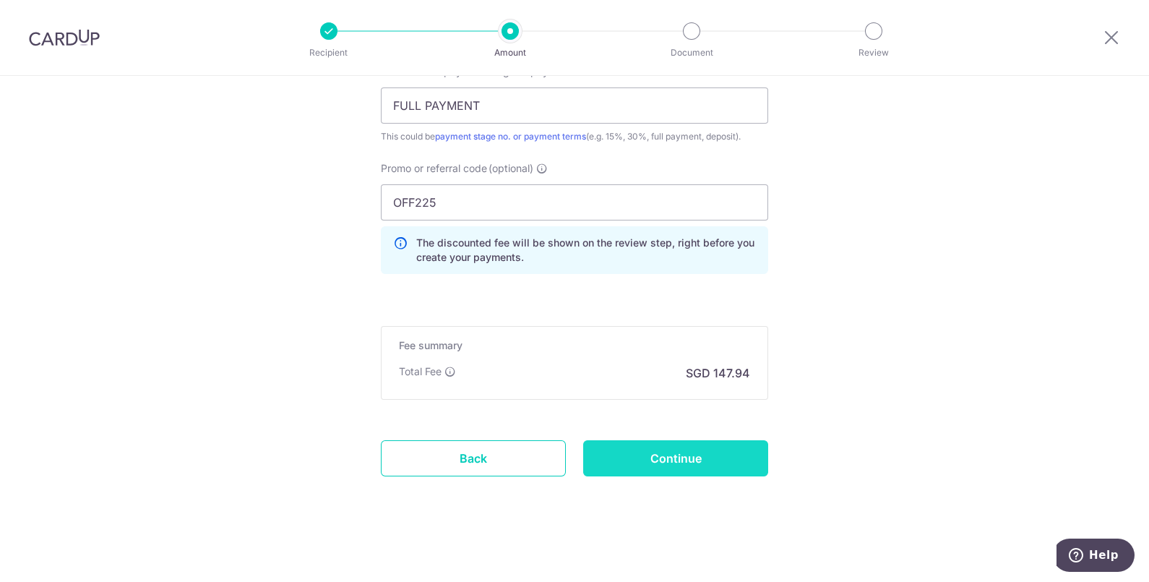
click at [694, 449] on input "Continue" at bounding box center [675, 458] width 185 height 36
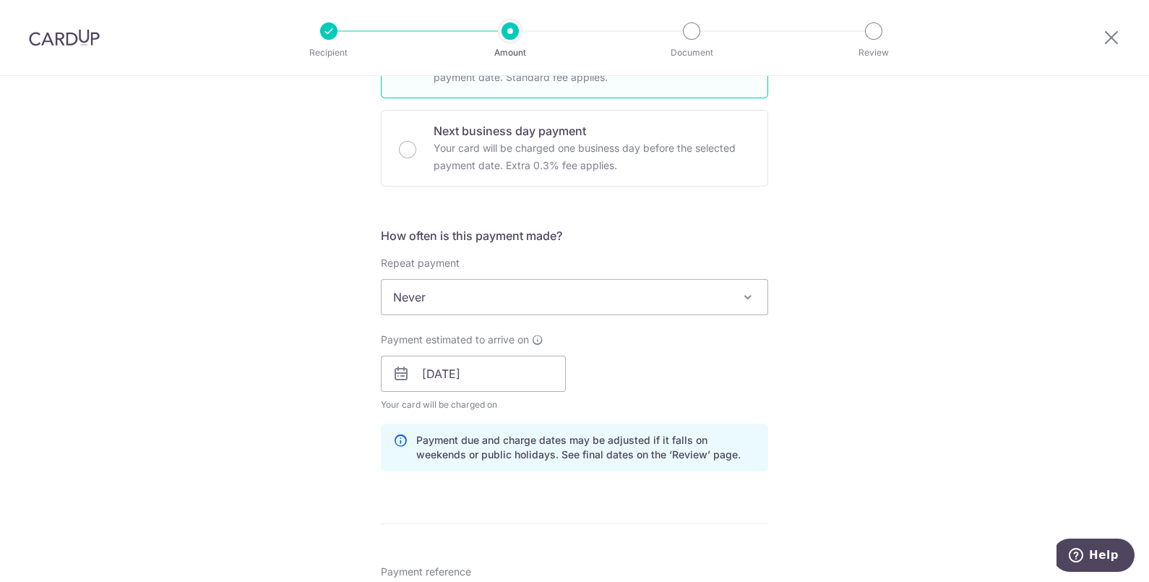
scroll to position [769, 0]
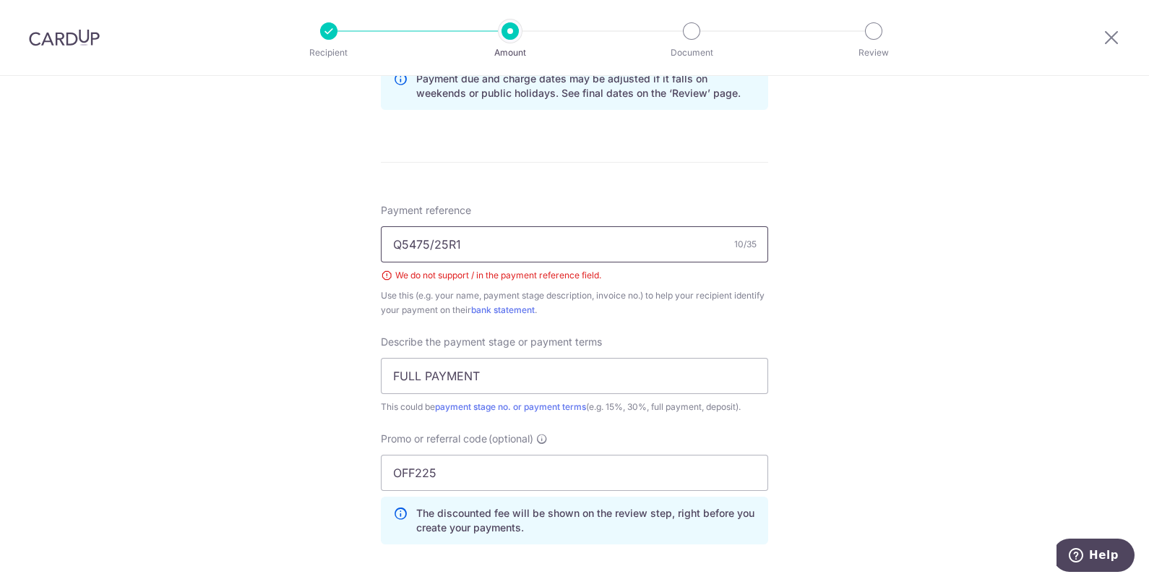
click at [583, 247] on input "Q5475/25R1" at bounding box center [574, 244] width 387 height 36
click at [430, 243] on input "Q5475/25R1" at bounding box center [574, 244] width 387 height 36
click at [439, 238] on input "Q547525R1" at bounding box center [574, 244] width 387 height 36
click at [277, 265] on div "Tell us more about your payment Enter payment amount SGD 5,690.00 5690.00 Selec…" at bounding box center [574, 80] width 1149 height 1548
drag, startPoint x: 419, startPoint y: 238, endPoint x: 427, endPoint y: 238, distance: 8.0
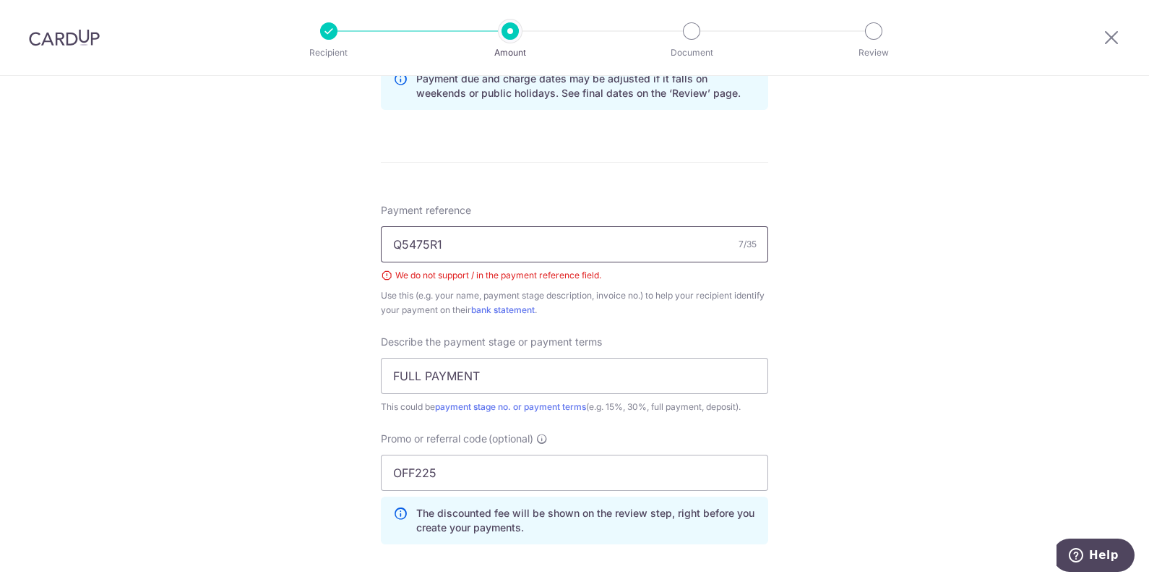
click at [420, 238] on input "Q5475R1" at bounding box center [574, 244] width 387 height 36
click at [425, 238] on input "Q5475R1" at bounding box center [574, 244] width 387 height 36
type input "Q547525R1"
click at [876, 313] on div "Tell us more about your payment Enter payment amount SGD 5,690.00 5690.00 Selec…" at bounding box center [574, 80] width 1149 height 1548
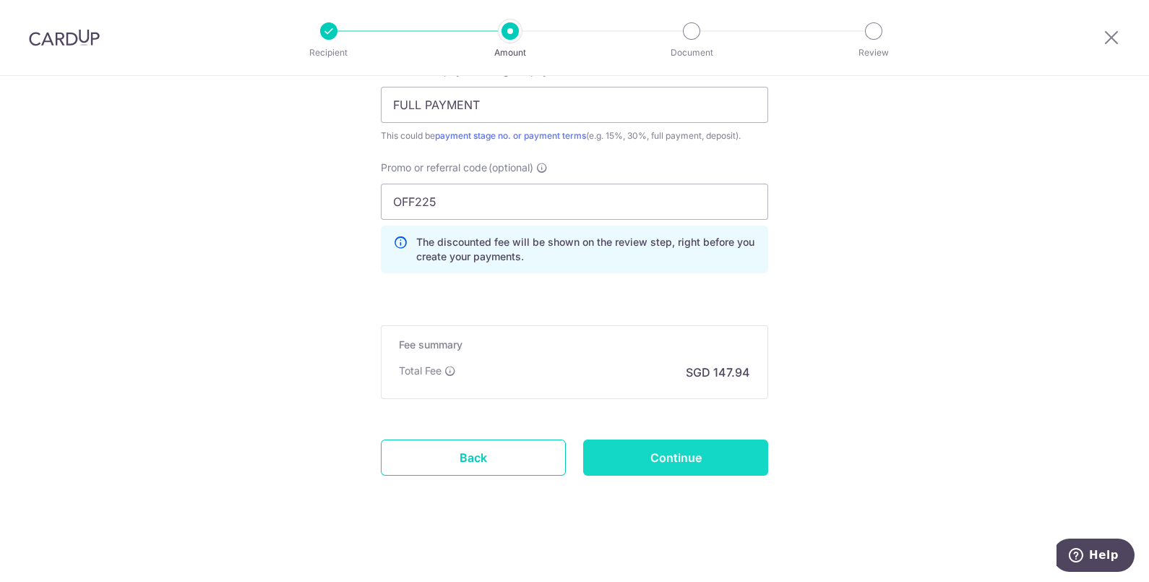
click at [667, 453] on input "Continue" at bounding box center [675, 457] width 185 height 36
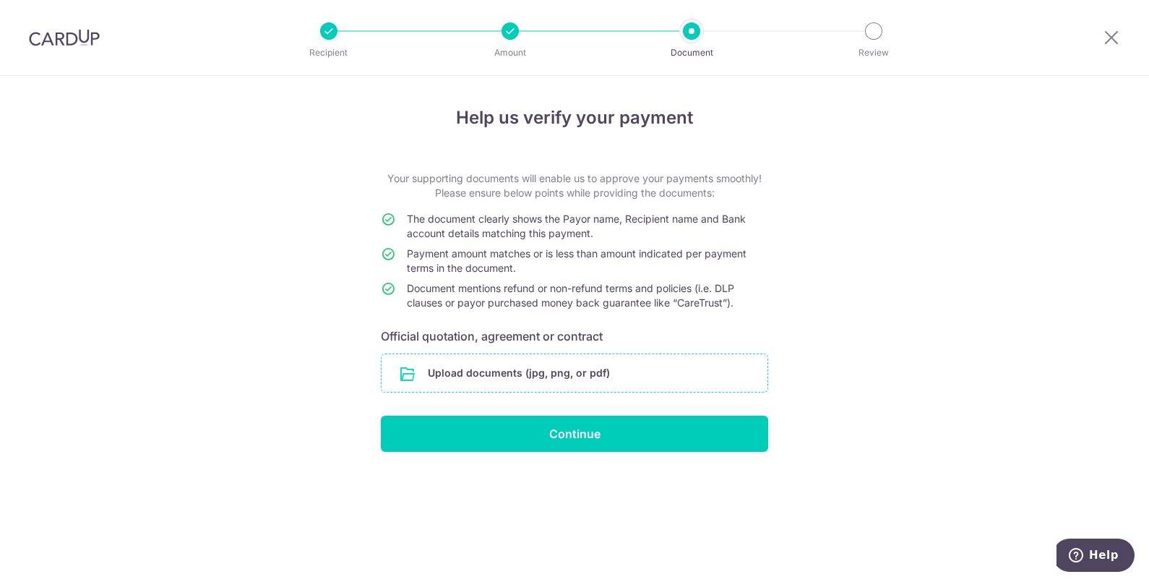
click at [562, 368] on input "file" at bounding box center [574, 373] width 386 height 38
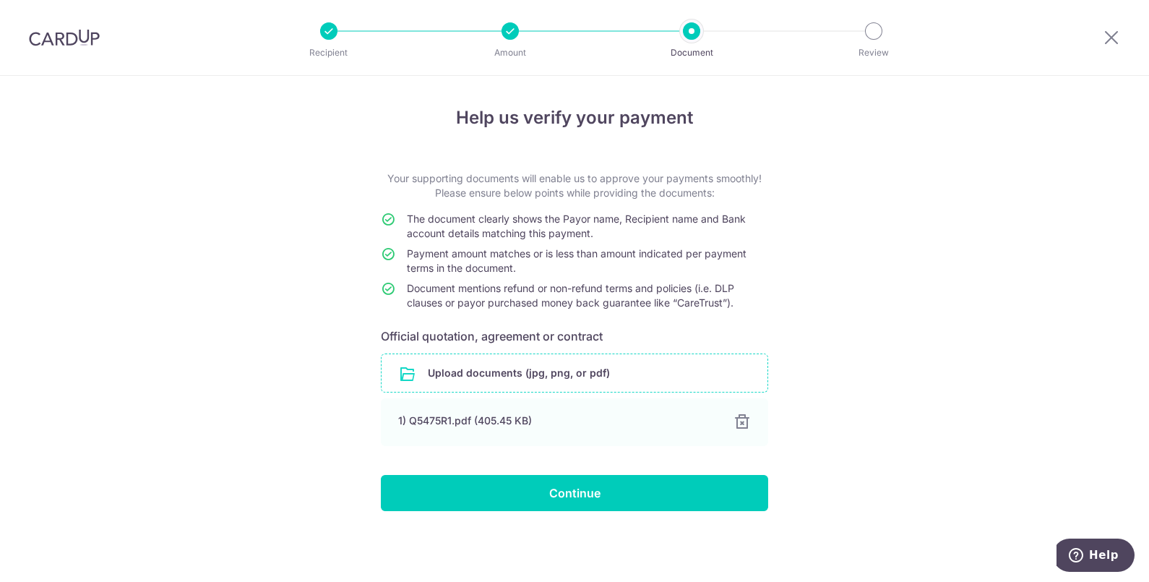
click at [509, 51] on p "Amount" at bounding box center [510, 53] width 107 height 14
click at [549, 195] on p "Your supporting documents will enable us to approve your payments smoothly! Ple…" at bounding box center [574, 185] width 387 height 29
click at [597, 278] on td "Payment amount matches or is less than amount indicated per payment terms in th…" at bounding box center [587, 263] width 361 height 35
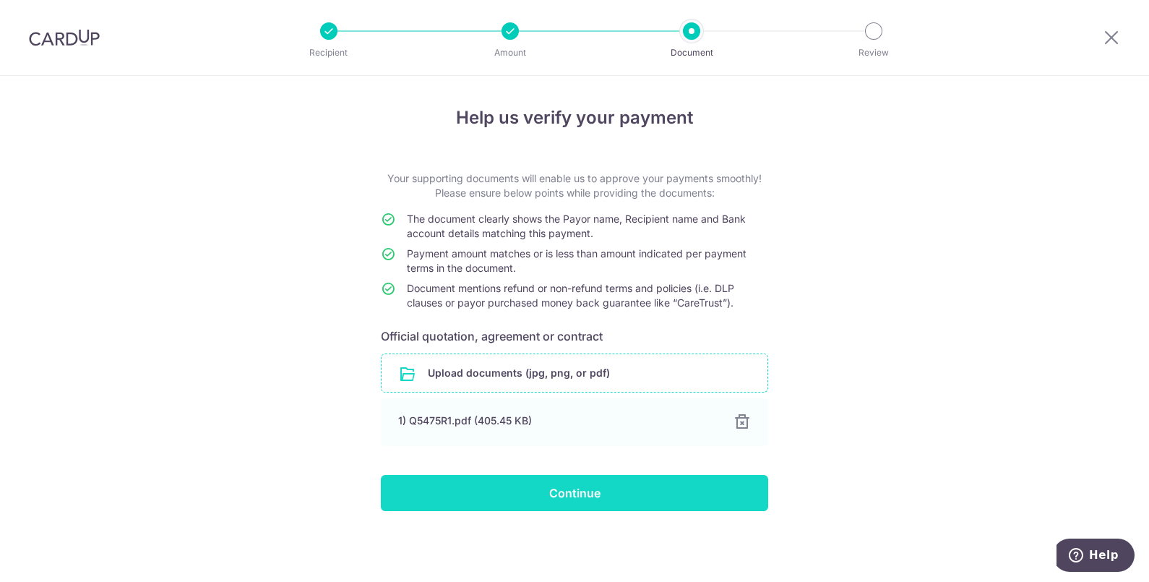
click at [582, 497] on input "Continue" at bounding box center [574, 493] width 387 height 36
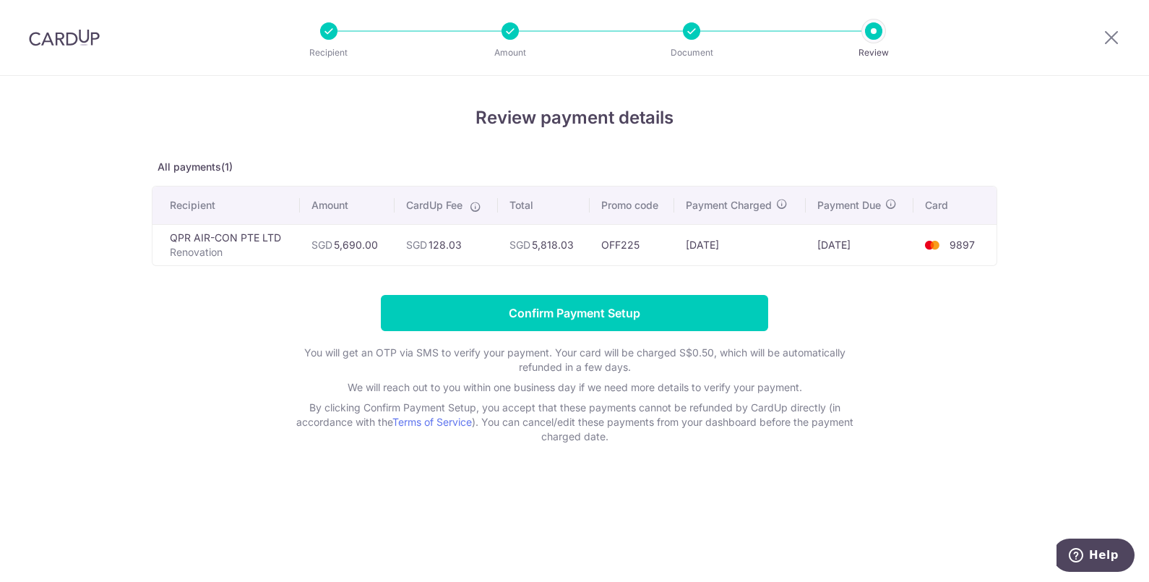
click at [357, 238] on td "SGD 5,690.00" at bounding box center [347, 244] width 94 height 41
drag, startPoint x: 357, startPoint y: 238, endPoint x: 279, endPoint y: 296, distance: 97.5
click at [279, 296] on form "Confirm Payment Setup You will get an OTP via SMS to verify your payment. Your …" at bounding box center [574, 369] width 845 height 149
click at [228, 344] on form "Confirm Payment Setup You will get an OTP via SMS to verify your payment. Your …" at bounding box center [574, 369] width 845 height 149
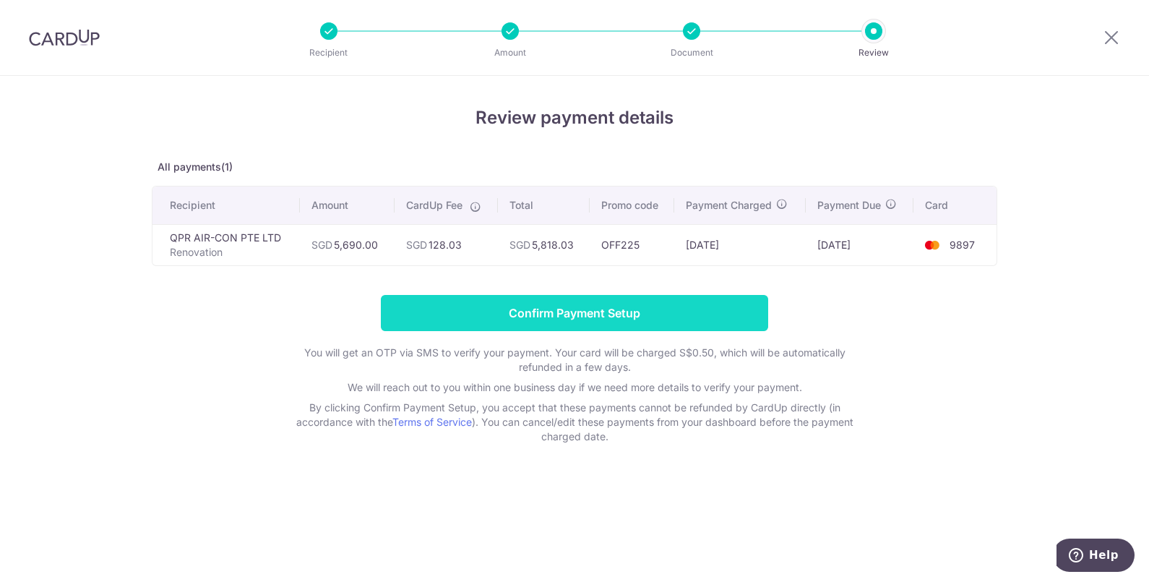
click at [501, 321] on input "Confirm Payment Setup" at bounding box center [574, 313] width 387 height 36
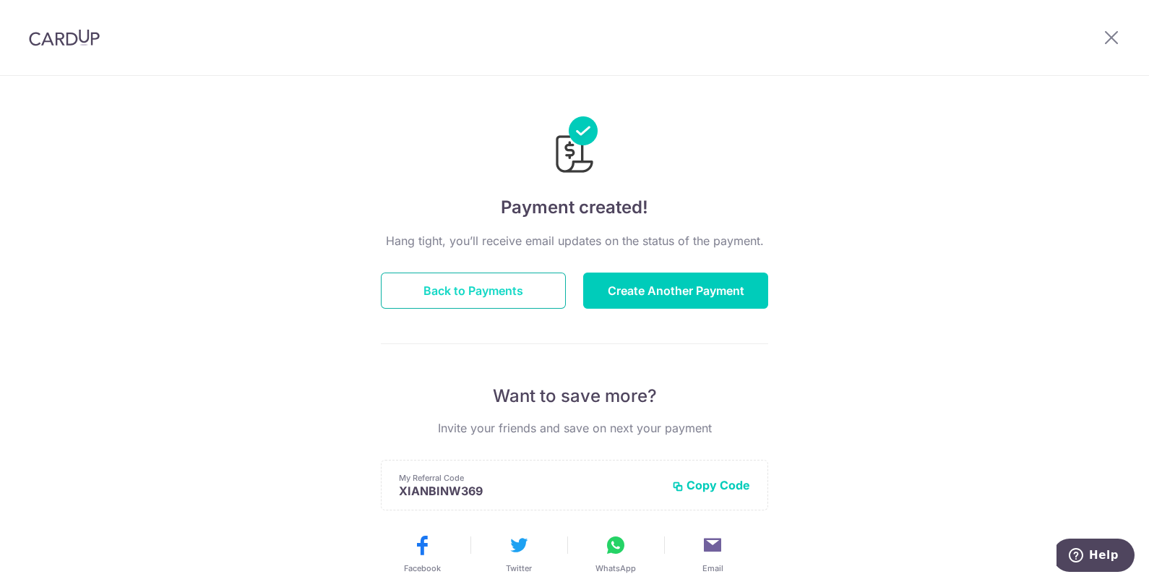
click at [491, 284] on button "Back to Payments" at bounding box center [473, 290] width 185 height 36
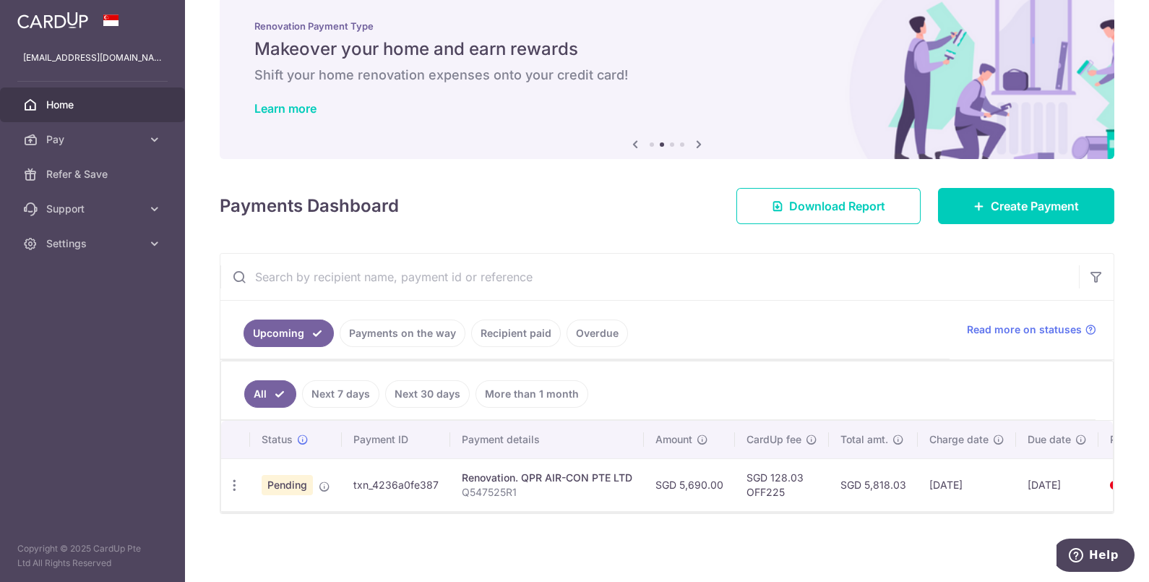
scroll to position [0, 94]
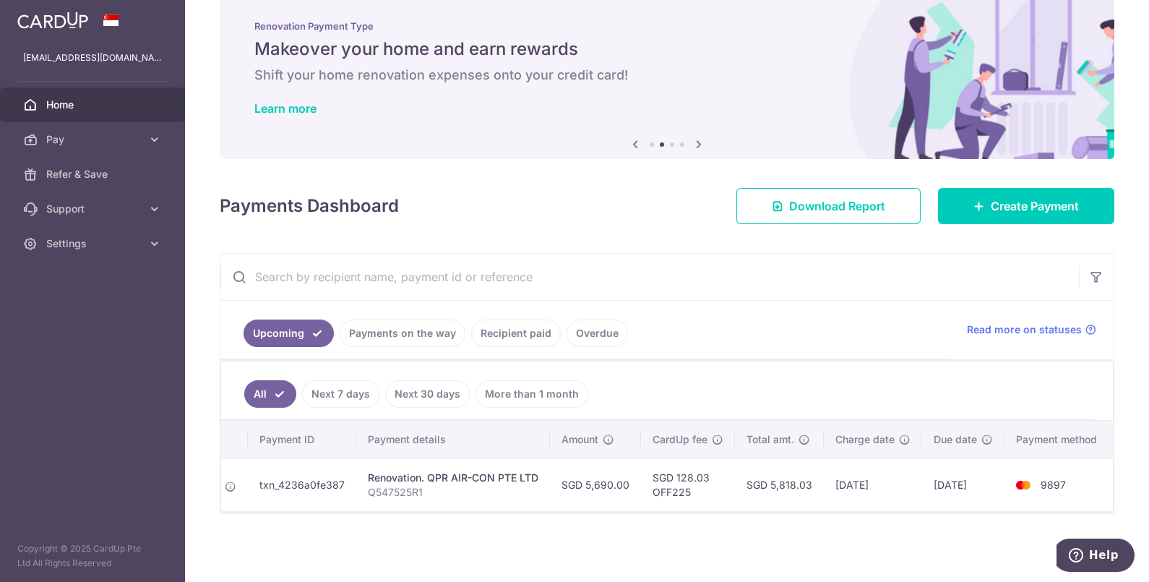
click at [654, 539] on div "× Pause Schedule Pause all future payments in this series Pause just this one p…" at bounding box center [667, 291] width 964 height 582
click at [596, 458] on td "SGD 5,690.00" at bounding box center [595, 484] width 91 height 53
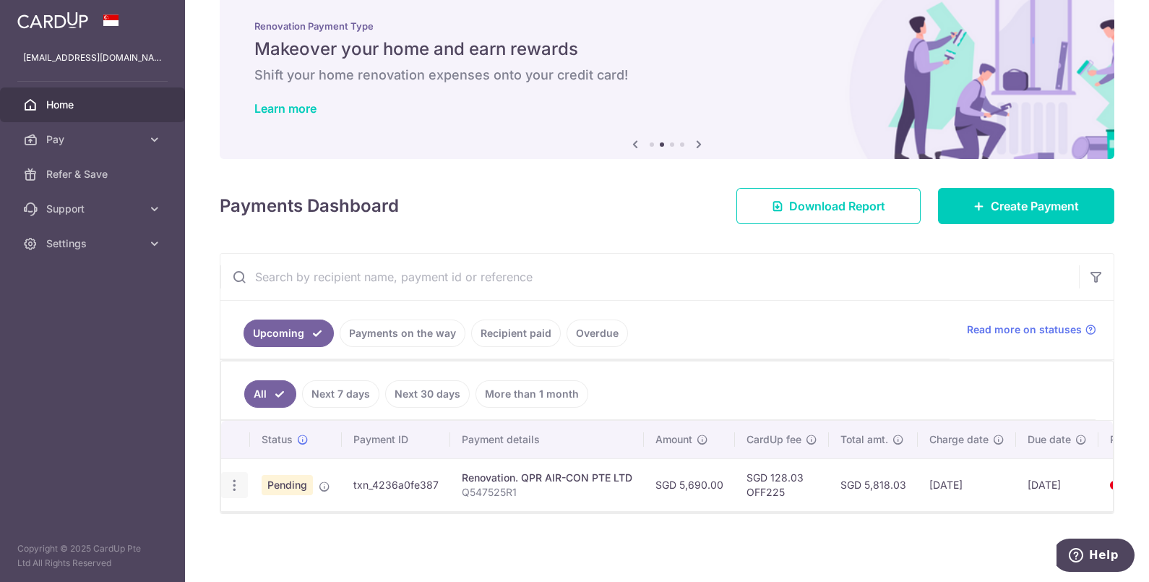
click at [238, 478] on icon "button" at bounding box center [234, 485] width 15 height 15
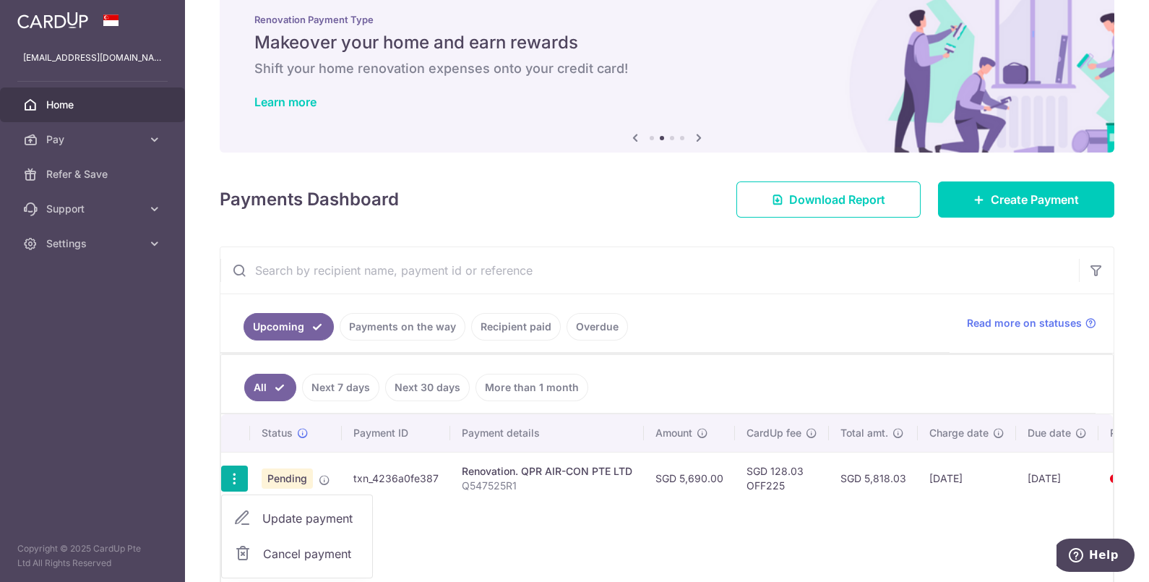
click at [300, 519] on span "Update payment" at bounding box center [311, 517] width 98 height 17
radio input "true"
type input "5,690.00"
type input "[DATE]"
type input "Q547525R1"
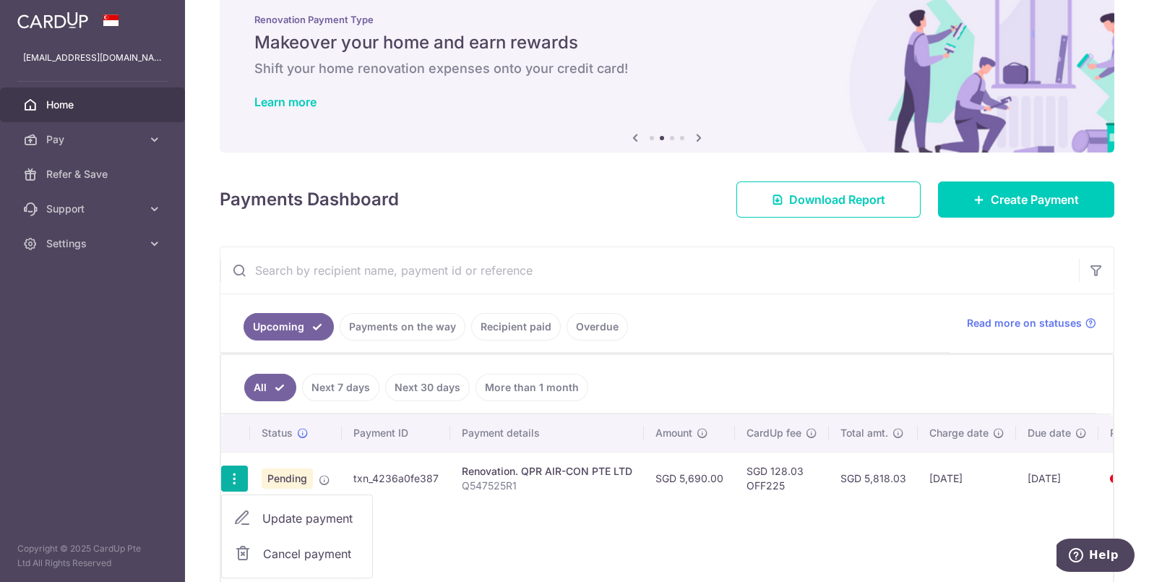
type input "FULL PAYMENT"
type input "OFF225"
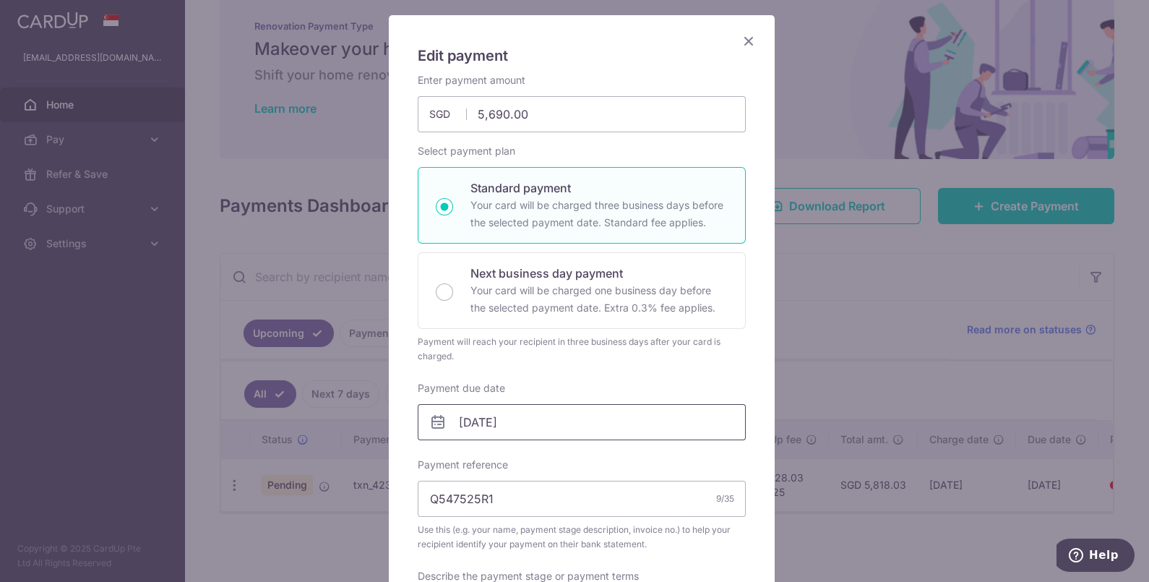
scroll to position [180, 0]
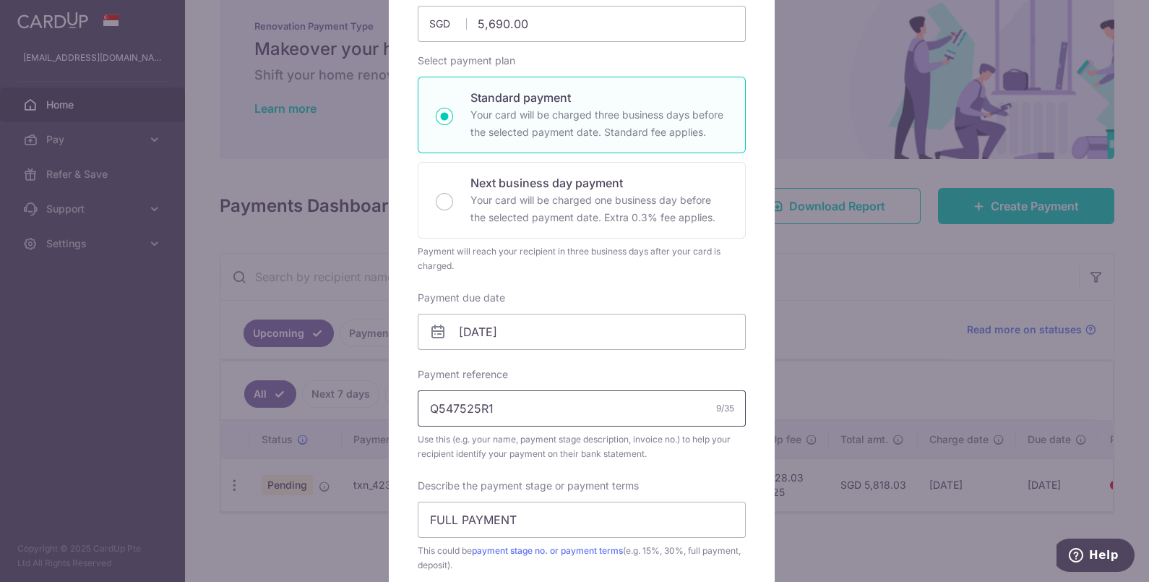
click at [472, 401] on input "Q547525R1" at bounding box center [582, 408] width 328 height 36
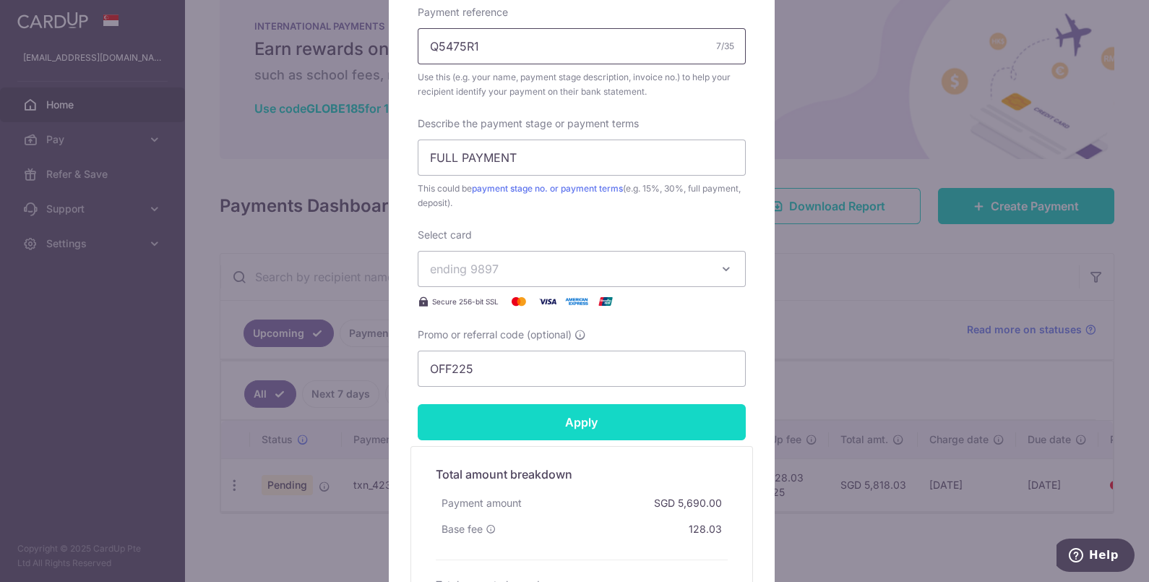
type input "Q5475R1"
click at [589, 423] on input "Apply" at bounding box center [582, 422] width 328 height 36
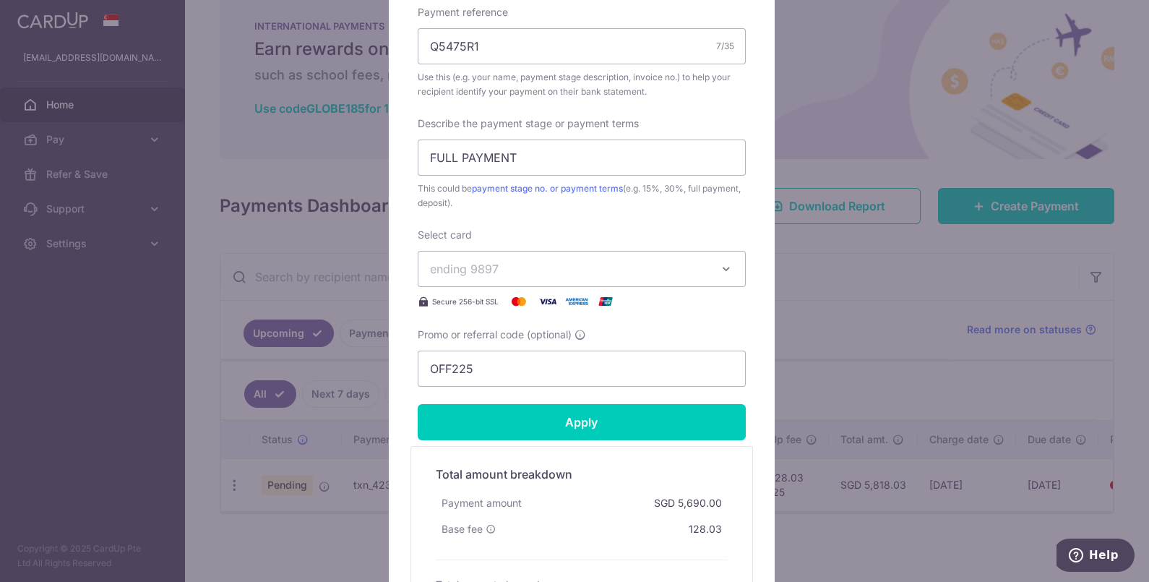
type input "Successfully Applied"
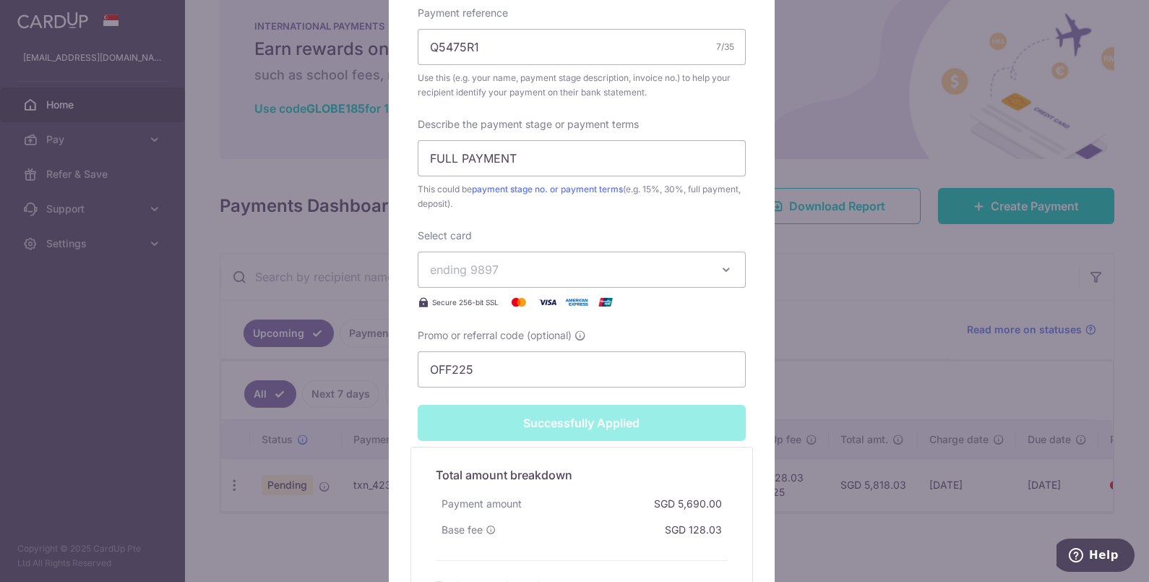
scroll to position [682, 0]
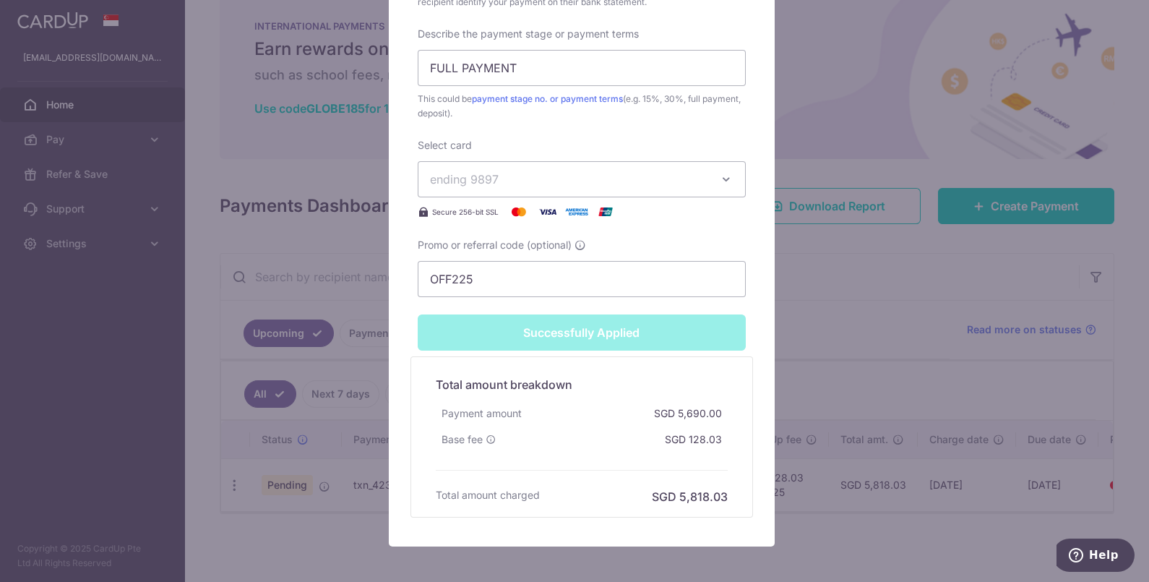
click at [887, 346] on div "Edit payment By clicking apply, you will make changes to all payments to QPR AI…" at bounding box center [574, 291] width 1149 height 582
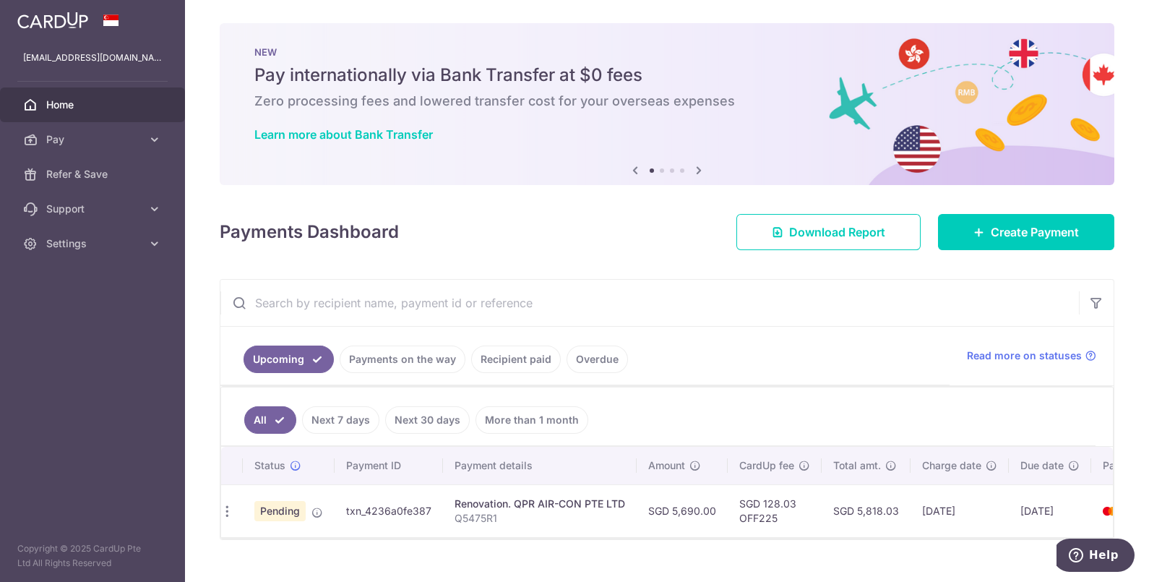
scroll to position [33, 0]
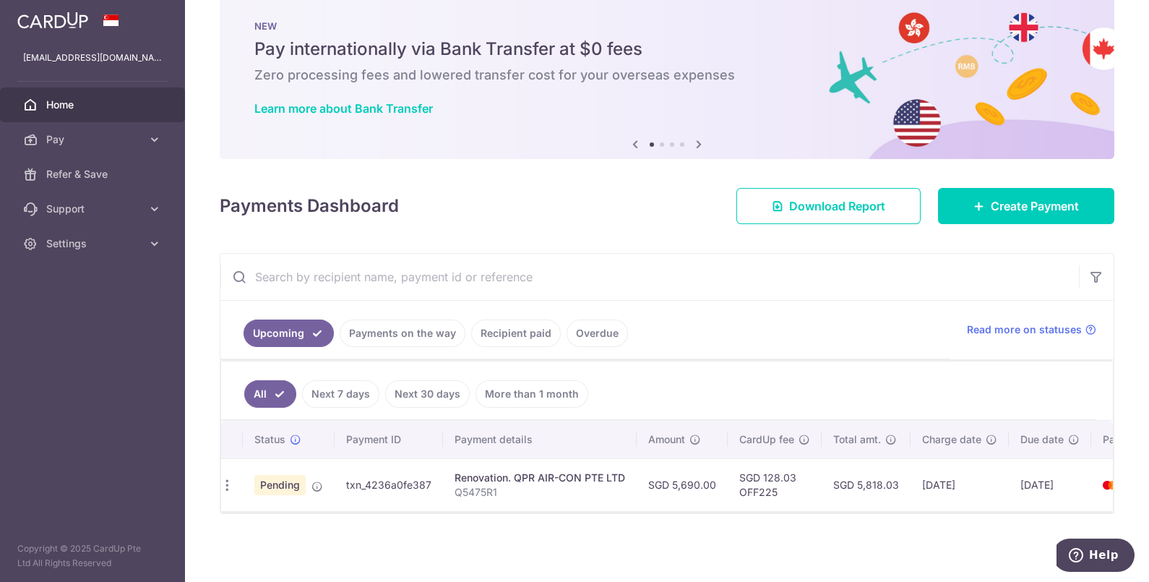
click at [795, 527] on div "× Pause Schedule Pause all future payments in this series Pause just this one p…" at bounding box center [667, 291] width 964 height 582
